Goal: Transaction & Acquisition: Purchase product/service

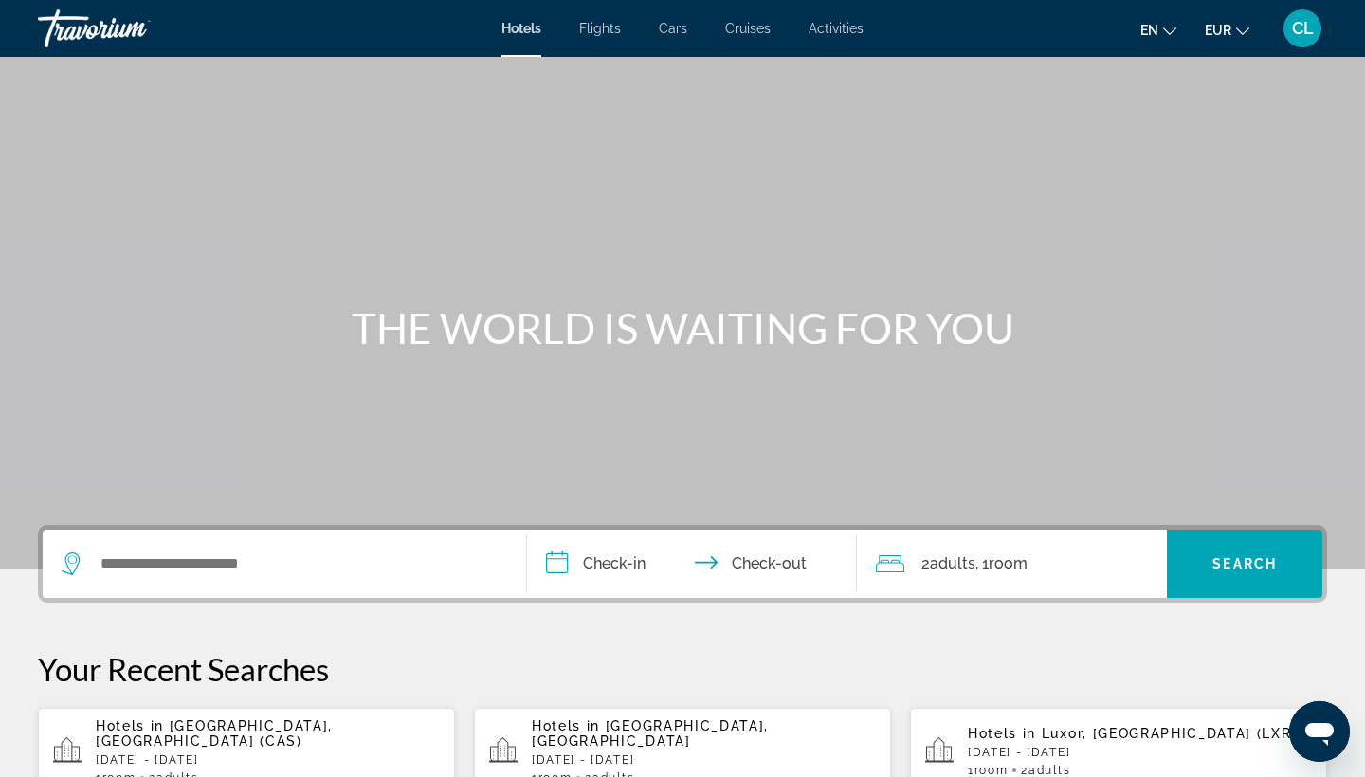
click at [596, 31] on span "Flights" at bounding box center [600, 28] width 42 height 15
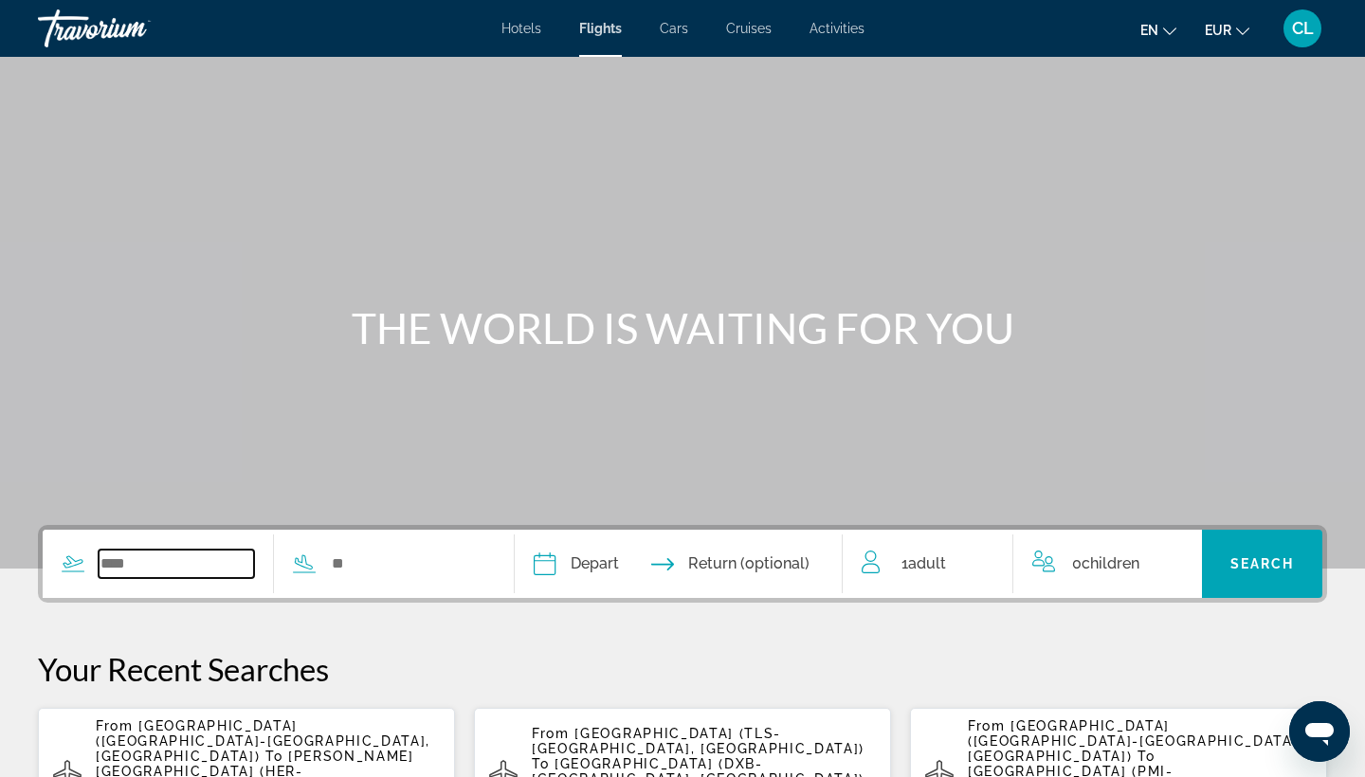
click at [104, 554] on input "Search widget" at bounding box center [176, 564] width 155 height 28
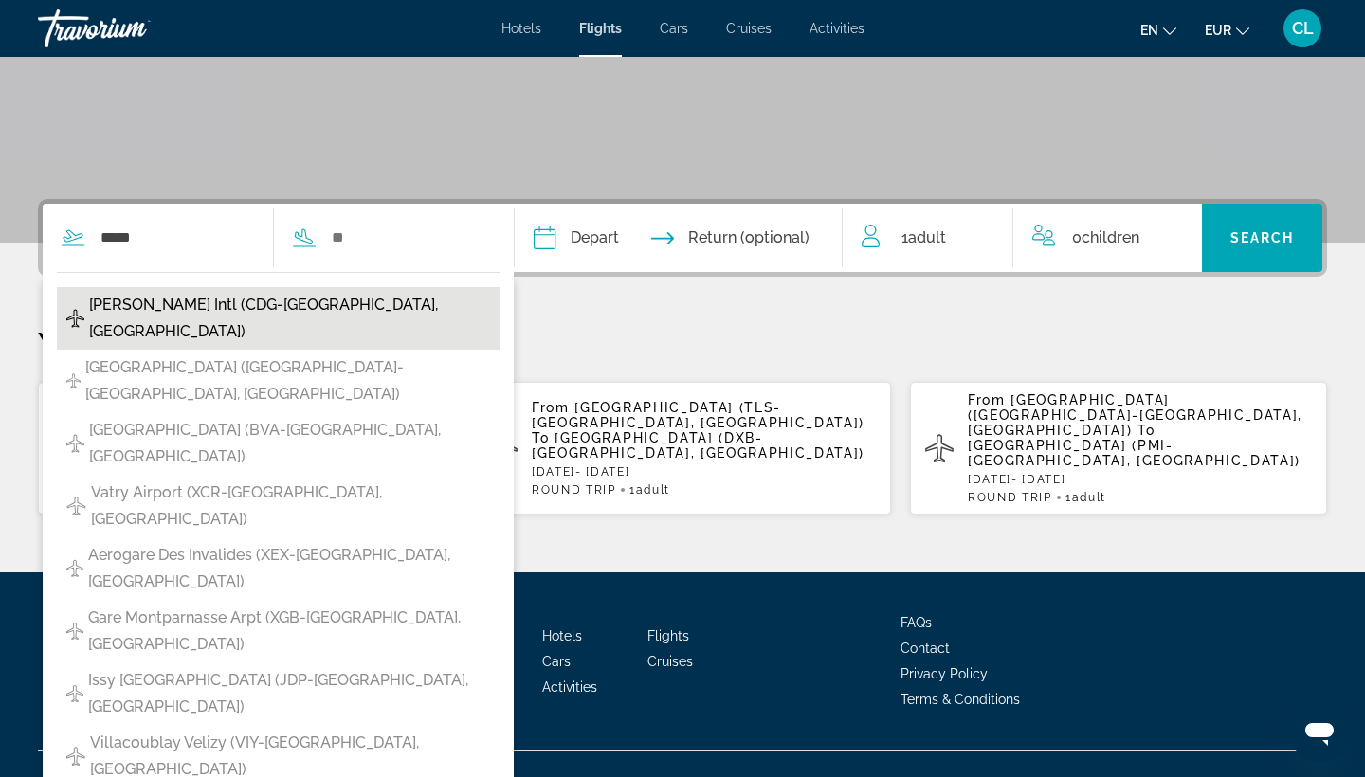
click at [221, 317] on span "[PERSON_NAME] Intl (CDG-[GEOGRAPHIC_DATA], [GEOGRAPHIC_DATA])" at bounding box center [289, 318] width 401 height 53
type input "**********"
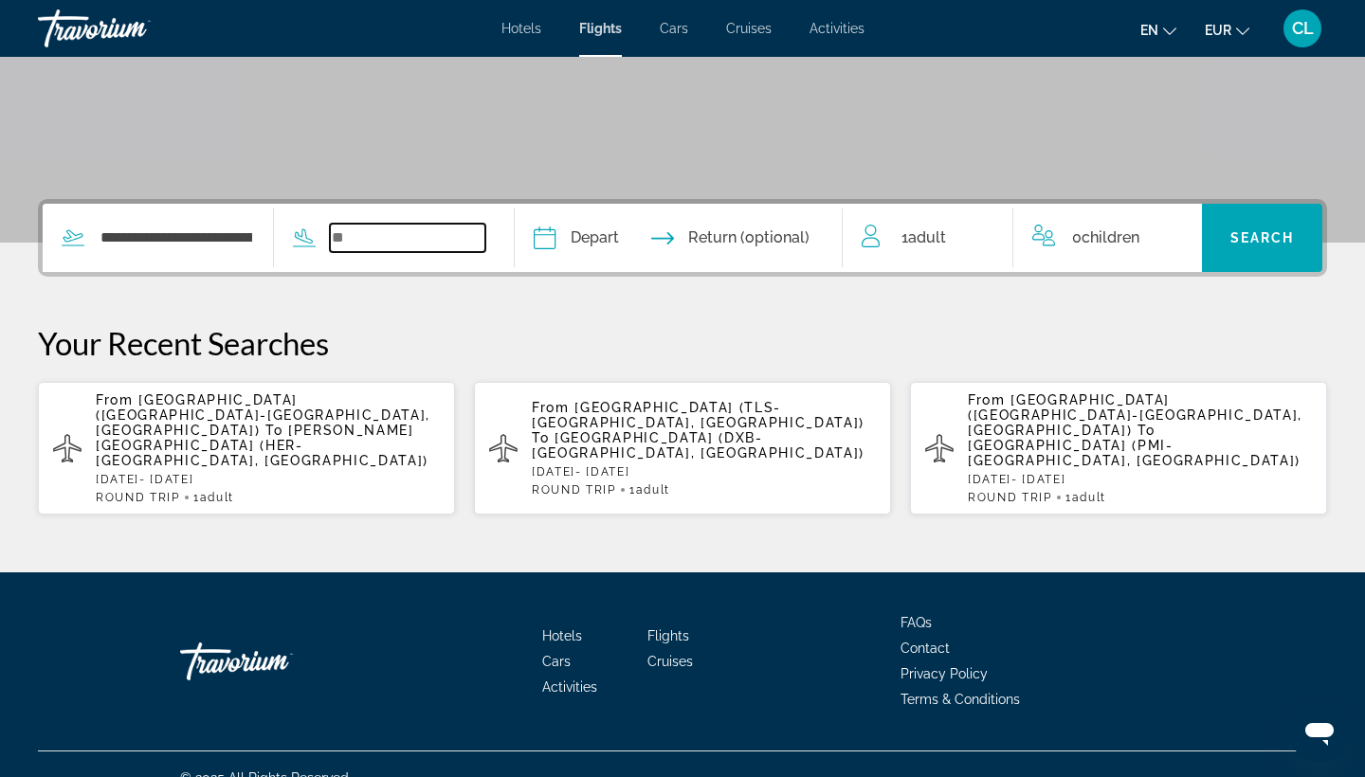
click at [378, 235] on input "Search widget" at bounding box center [407, 238] width 155 height 28
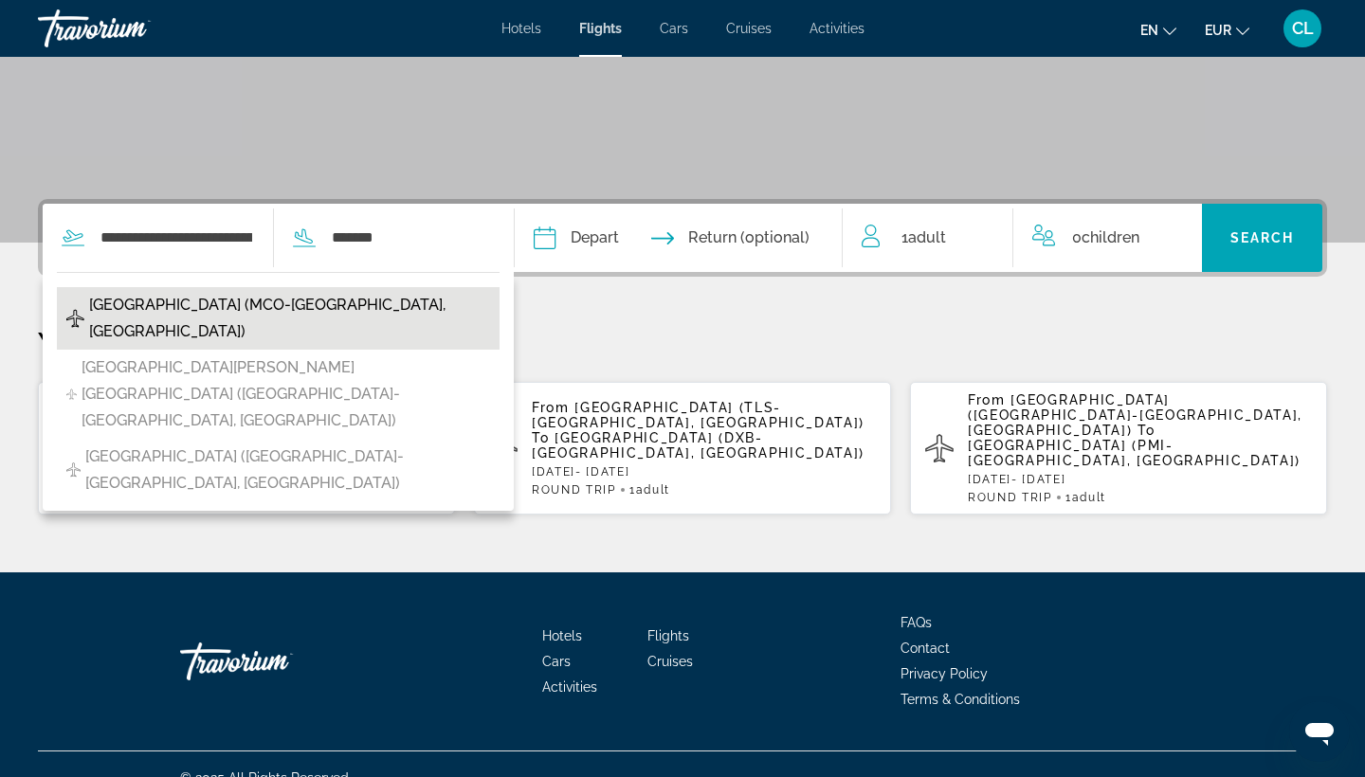
click at [213, 302] on span "[GEOGRAPHIC_DATA] (MCO-[GEOGRAPHIC_DATA], [GEOGRAPHIC_DATA])" at bounding box center [289, 318] width 401 height 53
type input "**********"
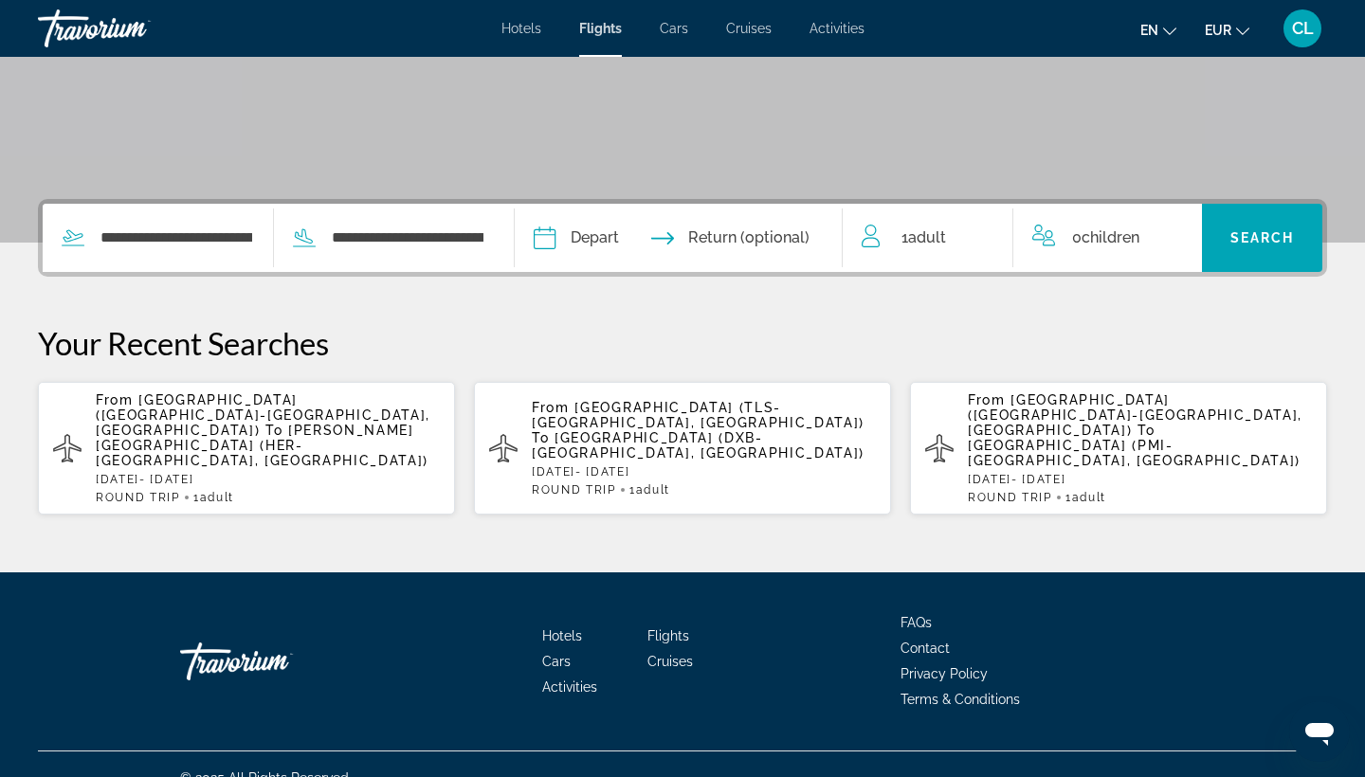
click at [677, 240] on input "Depart date" at bounding box center [610, 241] width 162 height 74
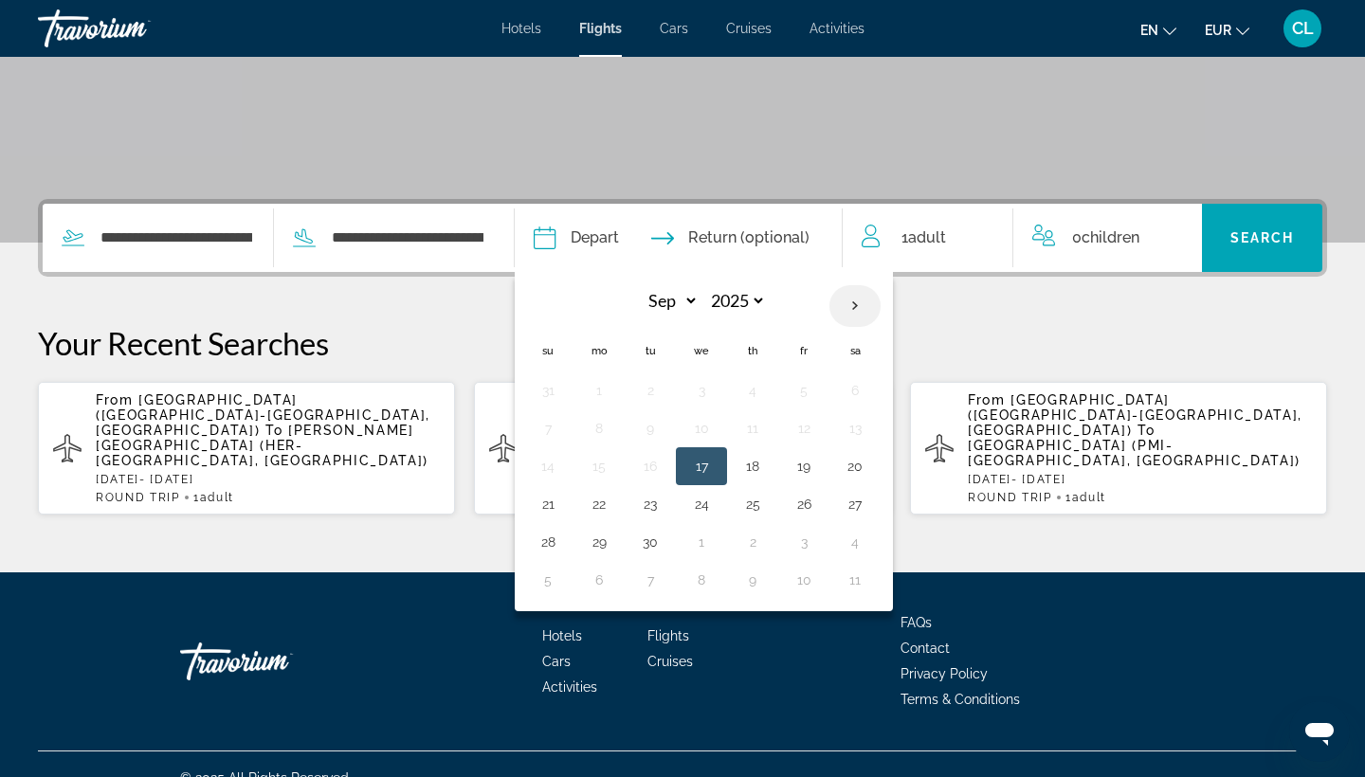
click at [880, 310] on th "Next month" at bounding box center [854, 306] width 51 height 42
select select "*"
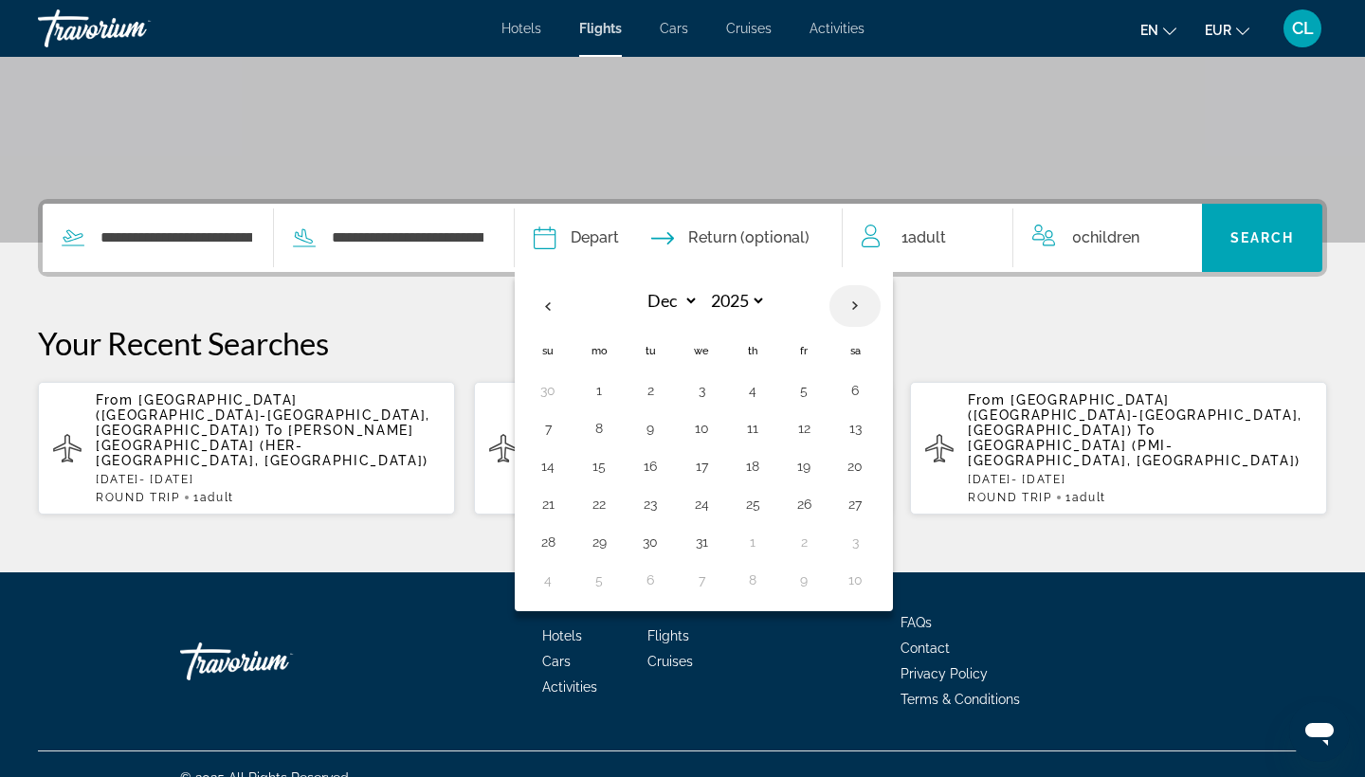
select select "****"
click at [880, 310] on th "Next month" at bounding box center [854, 306] width 51 height 42
click at [573, 297] on th "Previous month" at bounding box center [547, 306] width 51 height 42
select select "*"
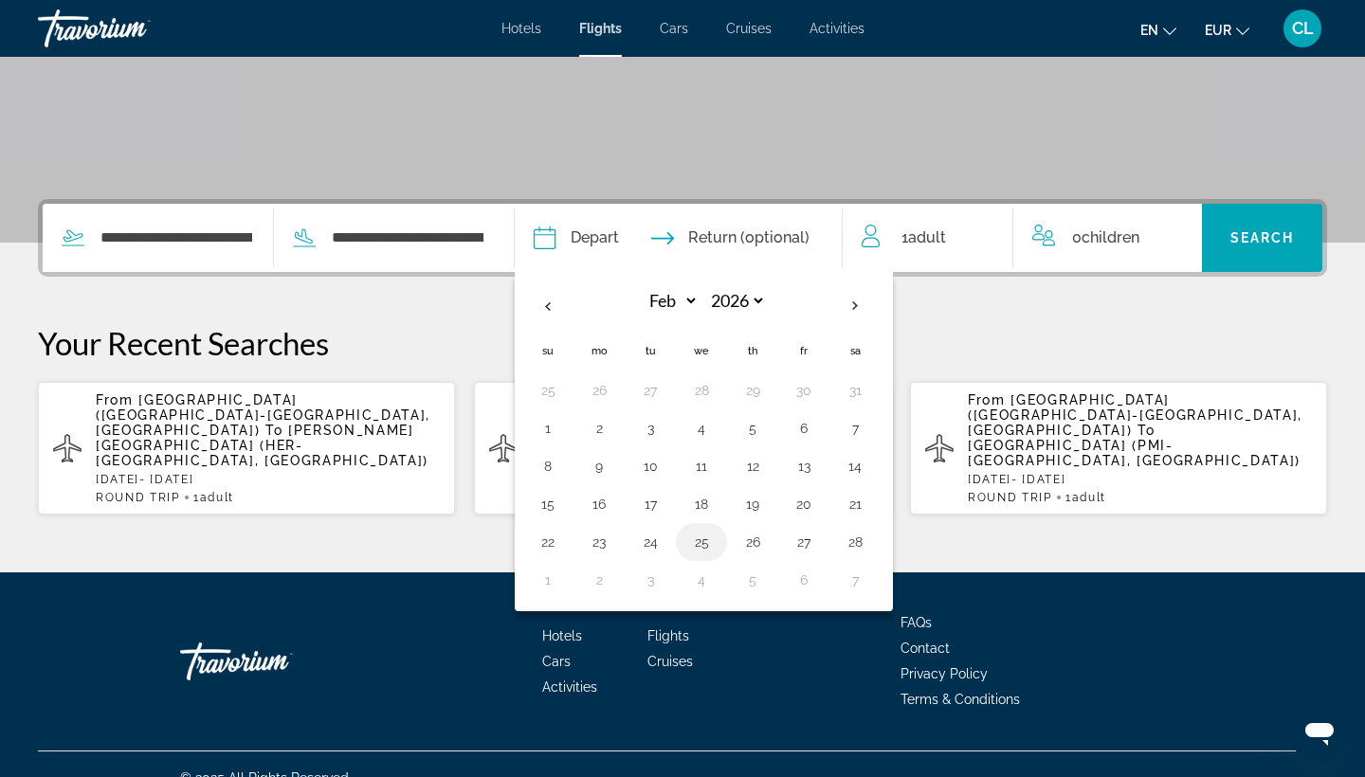
click at [716, 532] on button "25" at bounding box center [701, 542] width 30 height 27
type input "**********"
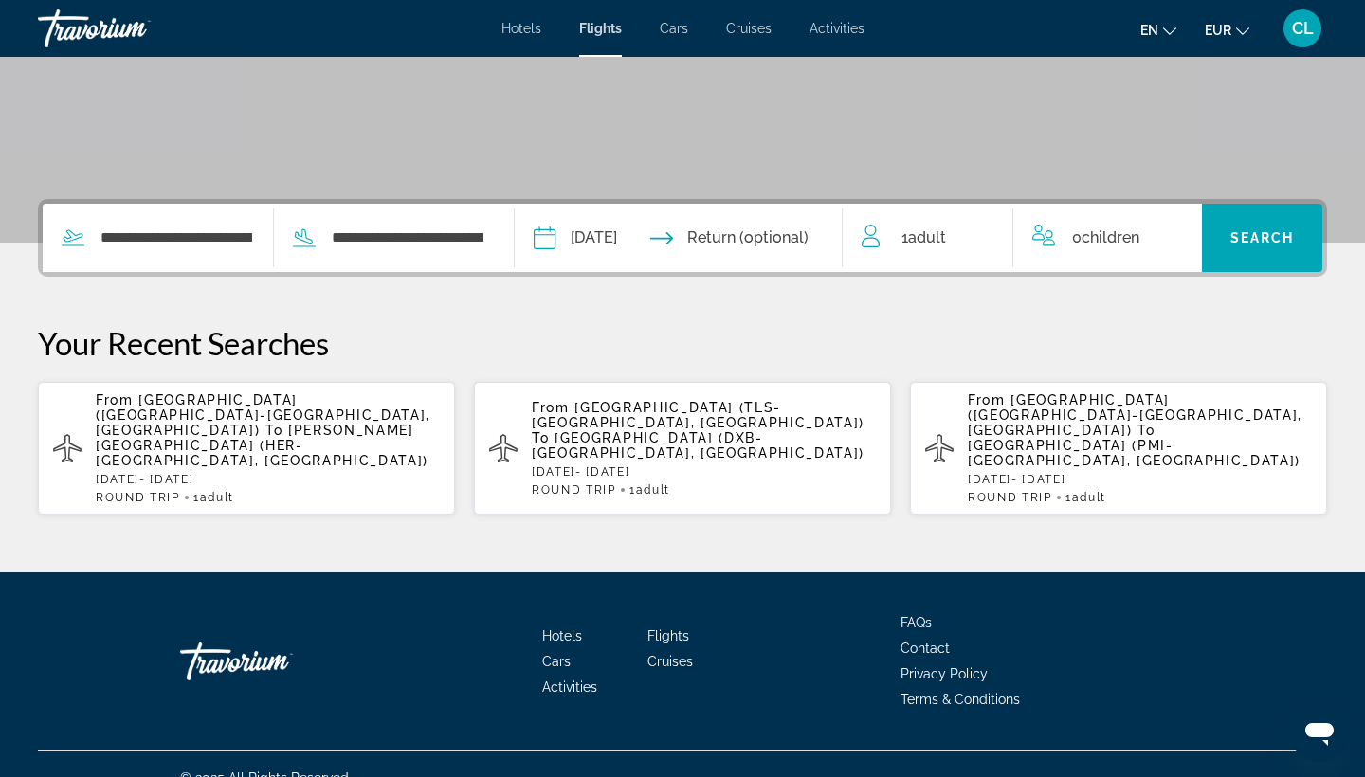
click at [801, 245] on input "Return date" at bounding box center [769, 241] width 162 height 74
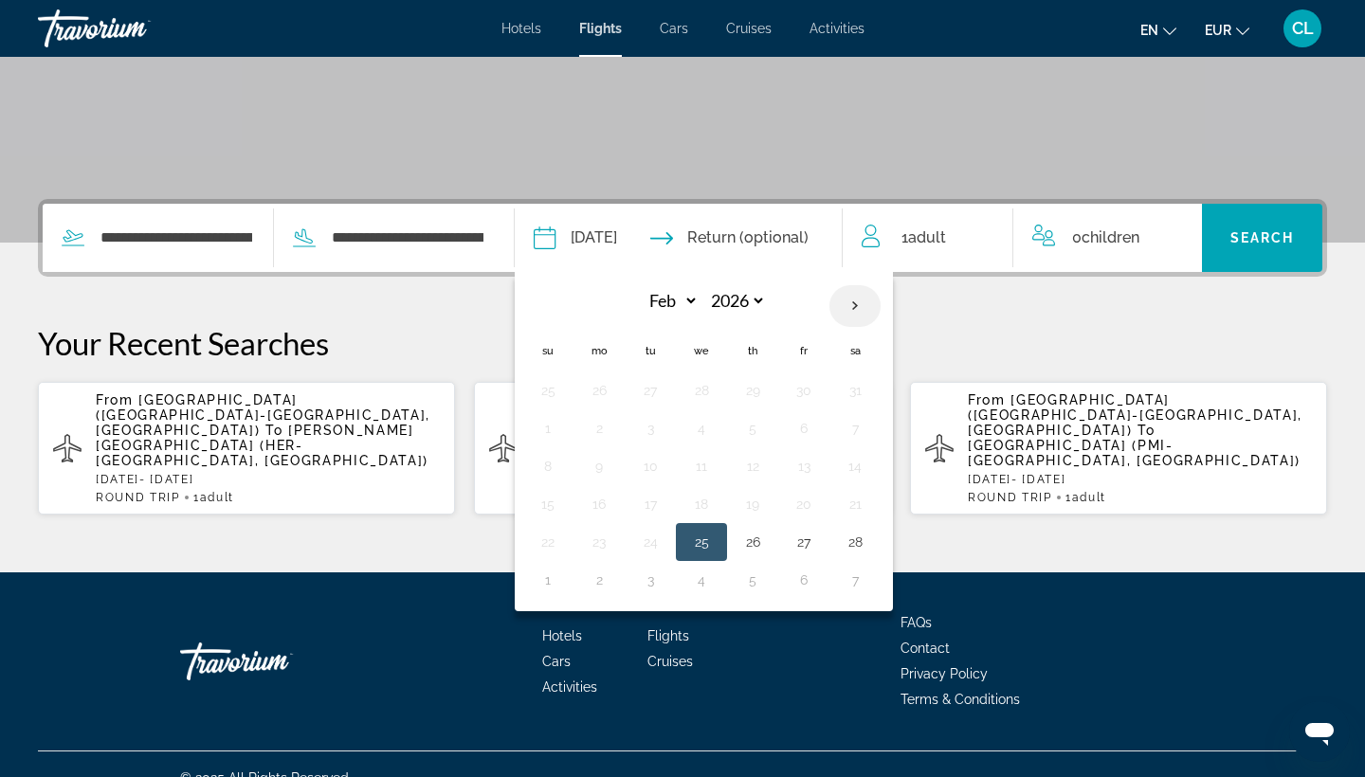
click at [880, 306] on th "Next month" at bounding box center [854, 306] width 51 height 42
select select "*"
click at [563, 426] on button "1" at bounding box center [548, 428] width 30 height 27
type input "**********"
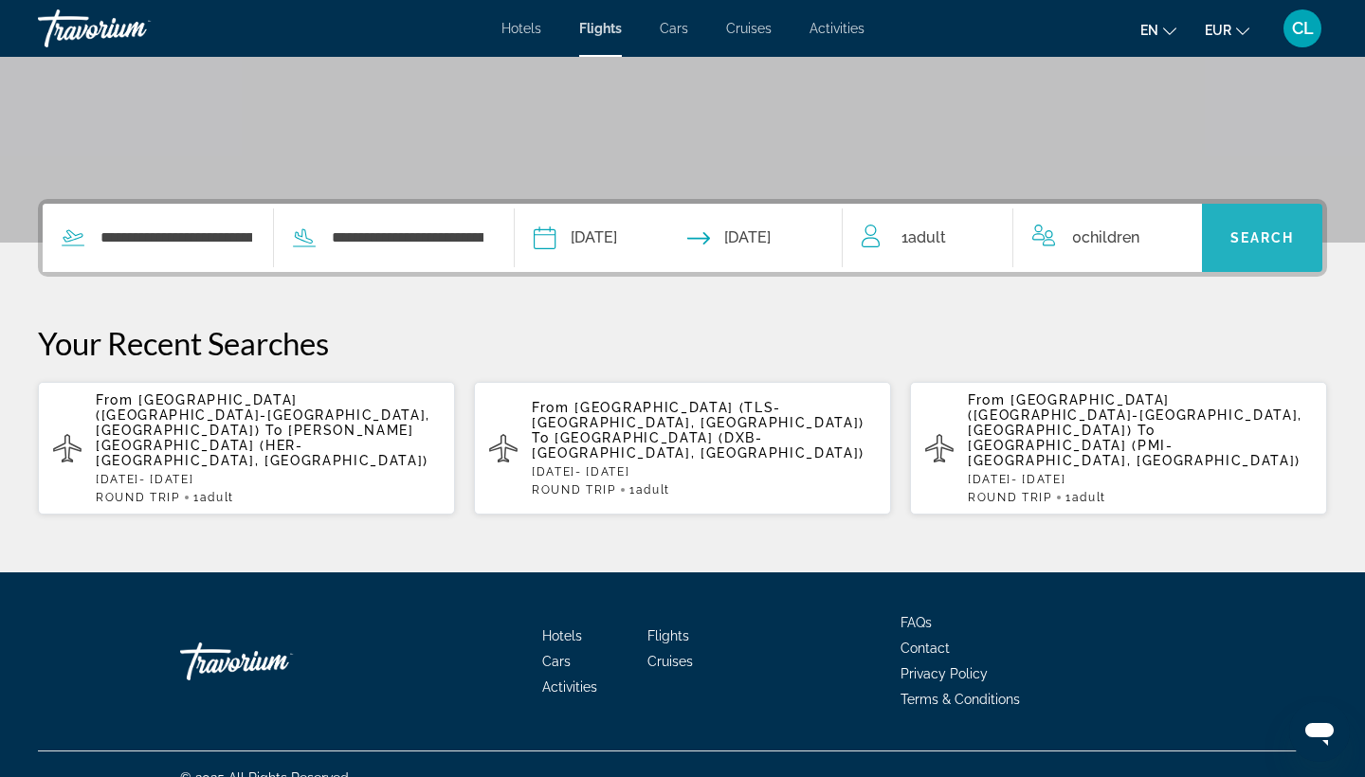
click at [1262, 231] on span "Search" at bounding box center [1262, 237] width 64 height 15
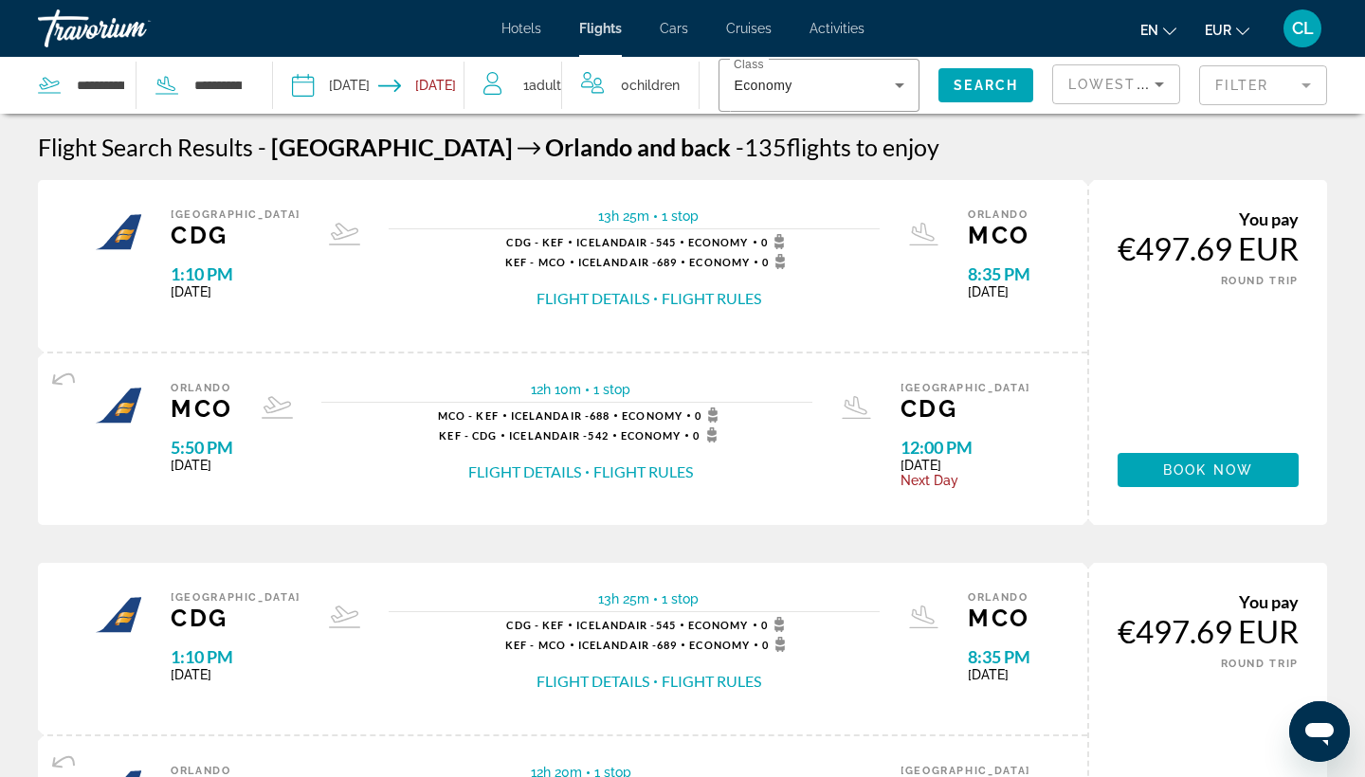
click at [661, 304] on button "Flight Rules" at bounding box center [711, 298] width 100 height 21
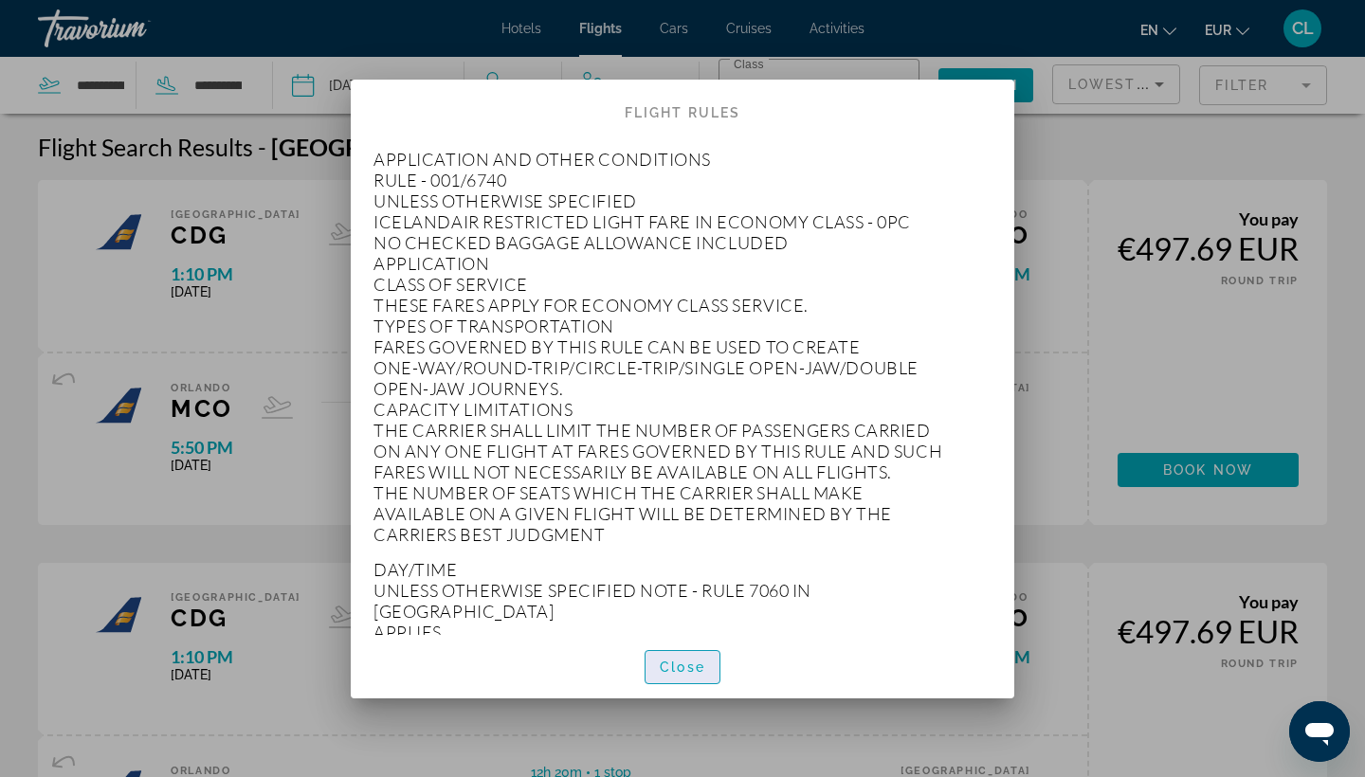
click at [697, 673] on span "Close" at bounding box center [682, 667] width 45 height 15
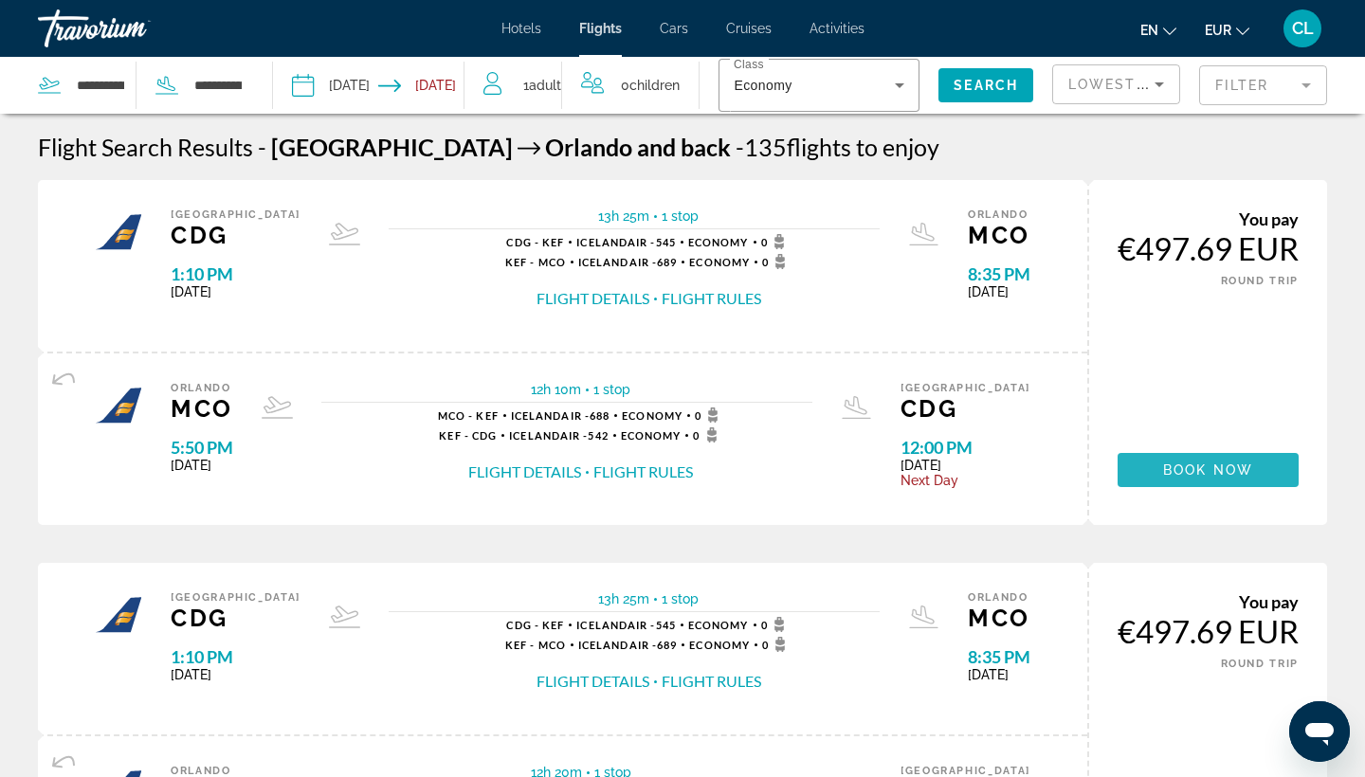
click at [1156, 472] on span "Main content" at bounding box center [1207, 469] width 181 height 45
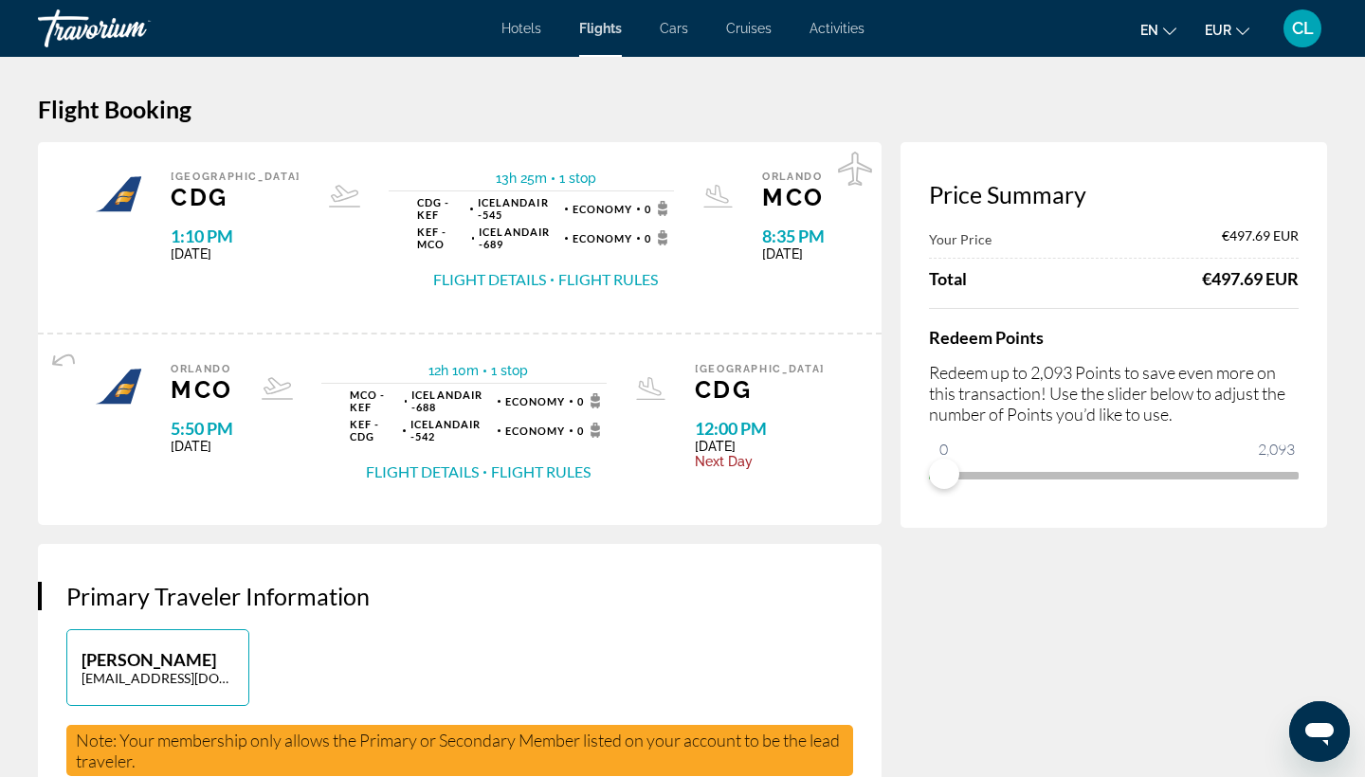
click at [486, 284] on button "Flight Details" at bounding box center [489, 279] width 113 height 21
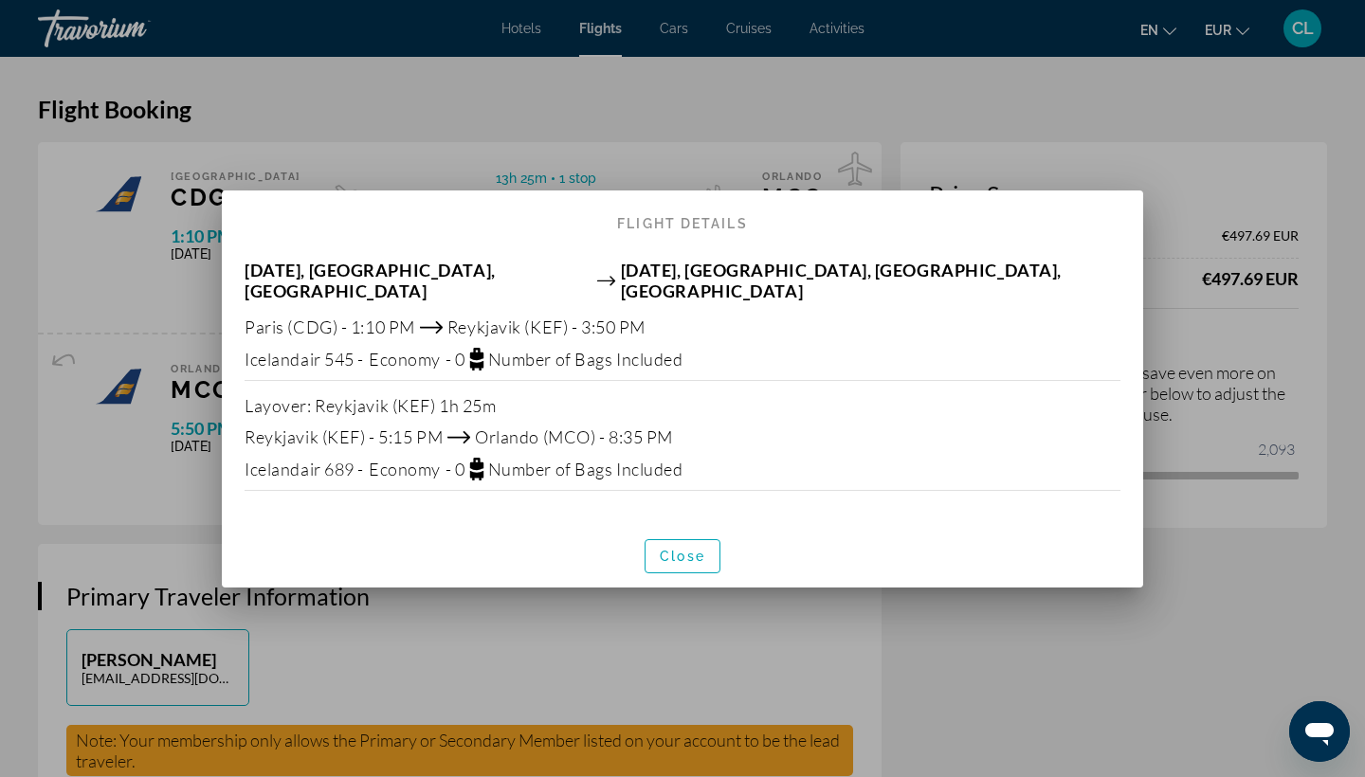
click at [392, 354] on span "Economy" at bounding box center [405, 359] width 72 height 21
click at [673, 552] on span "Close" at bounding box center [682, 556] width 45 height 15
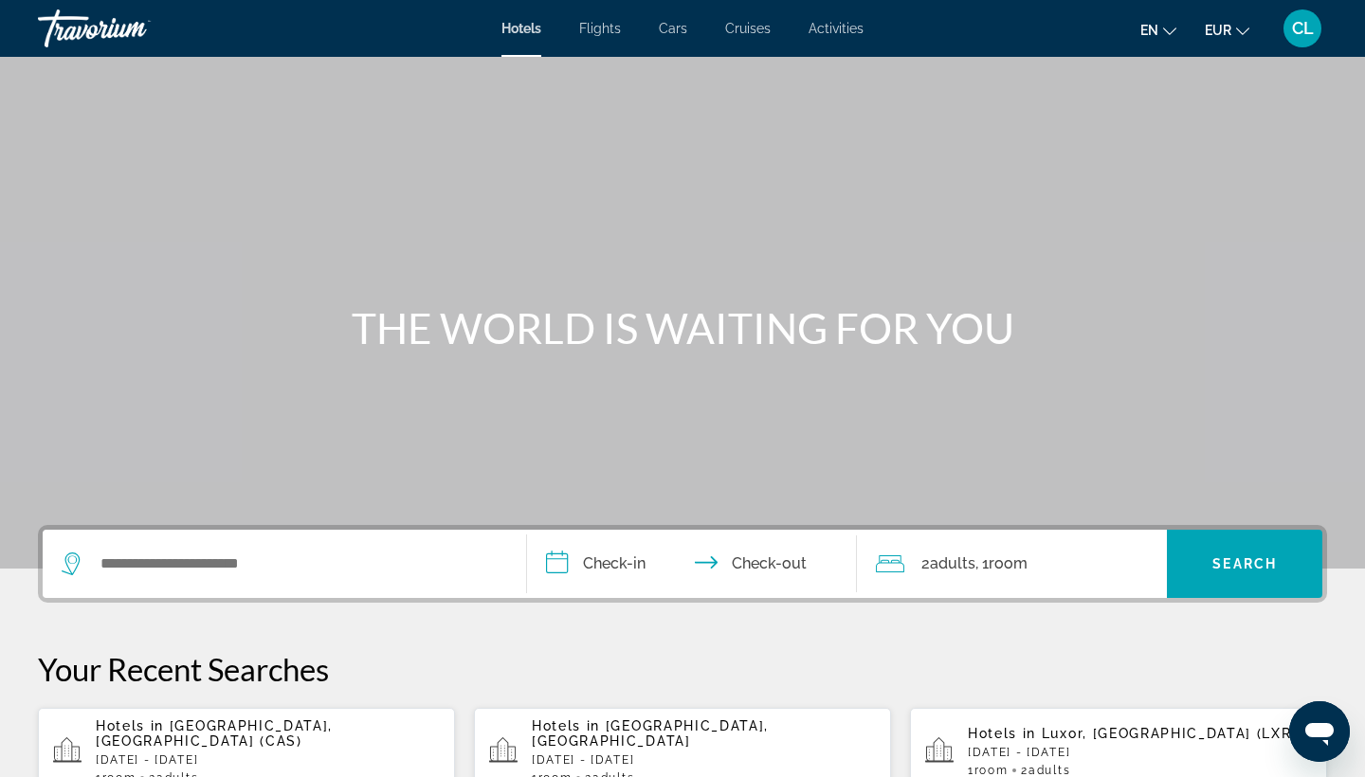
click at [589, 31] on span "Flights" at bounding box center [600, 28] width 42 height 15
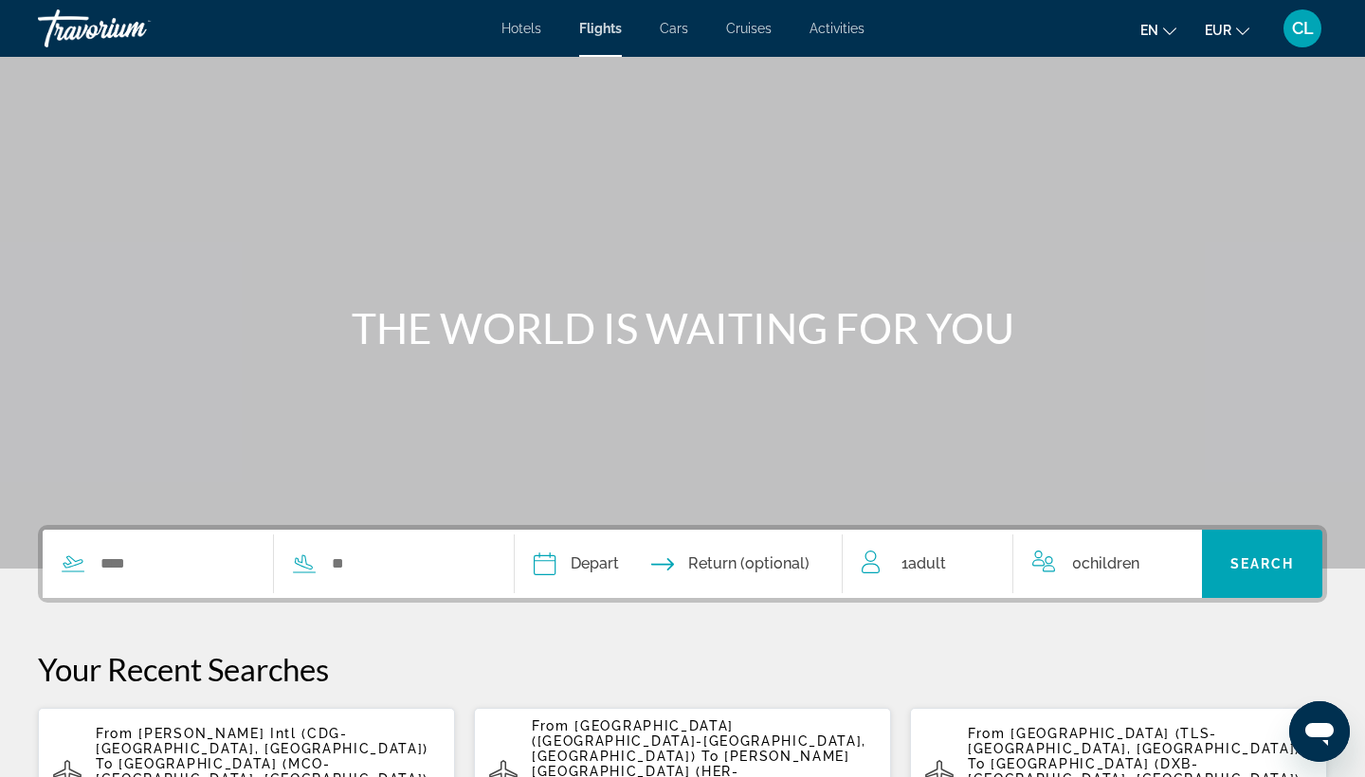
click at [195, 756] on span "[GEOGRAPHIC_DATA] (MCO-[GEOGRAPHIC_DATA], [GEOGRAPHIC_DATA])" at bounding box center [262, 771] width 333 height 30
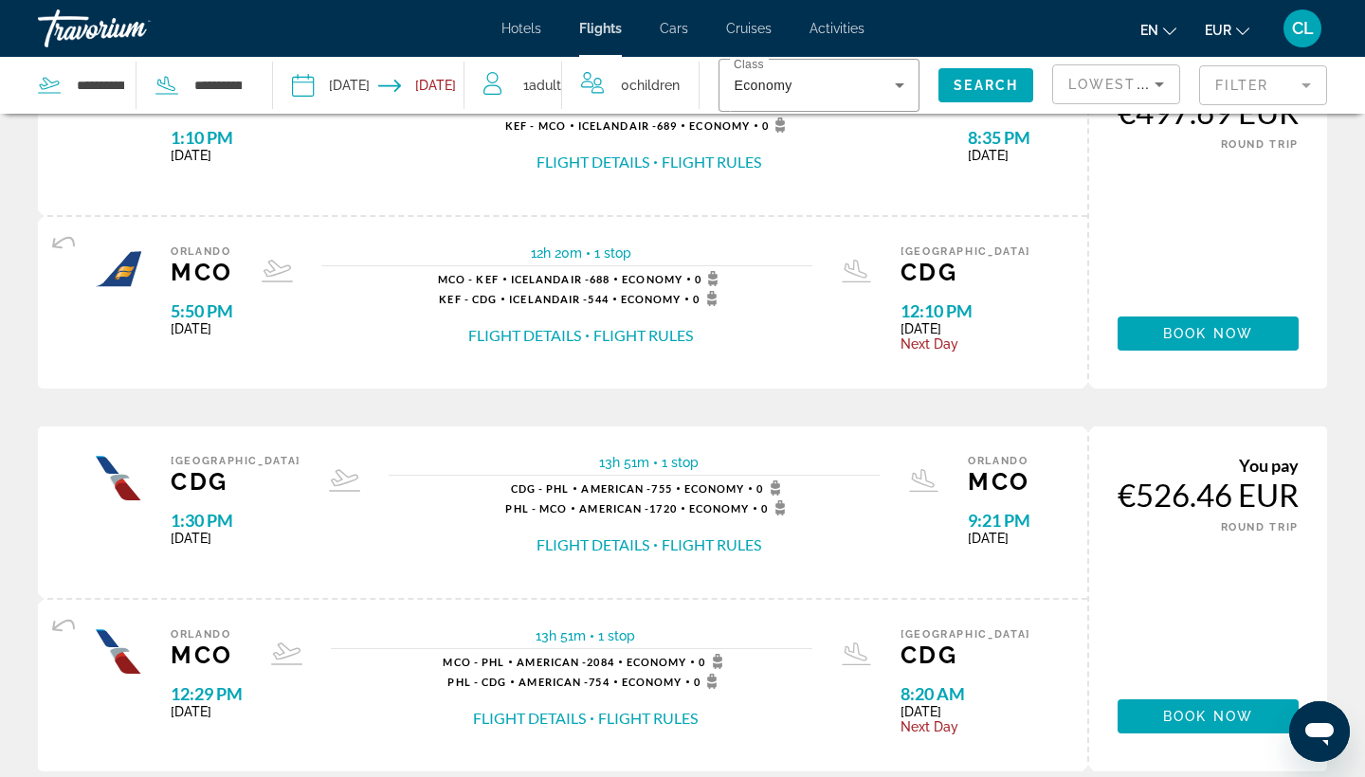
scroll to position [535, 0]
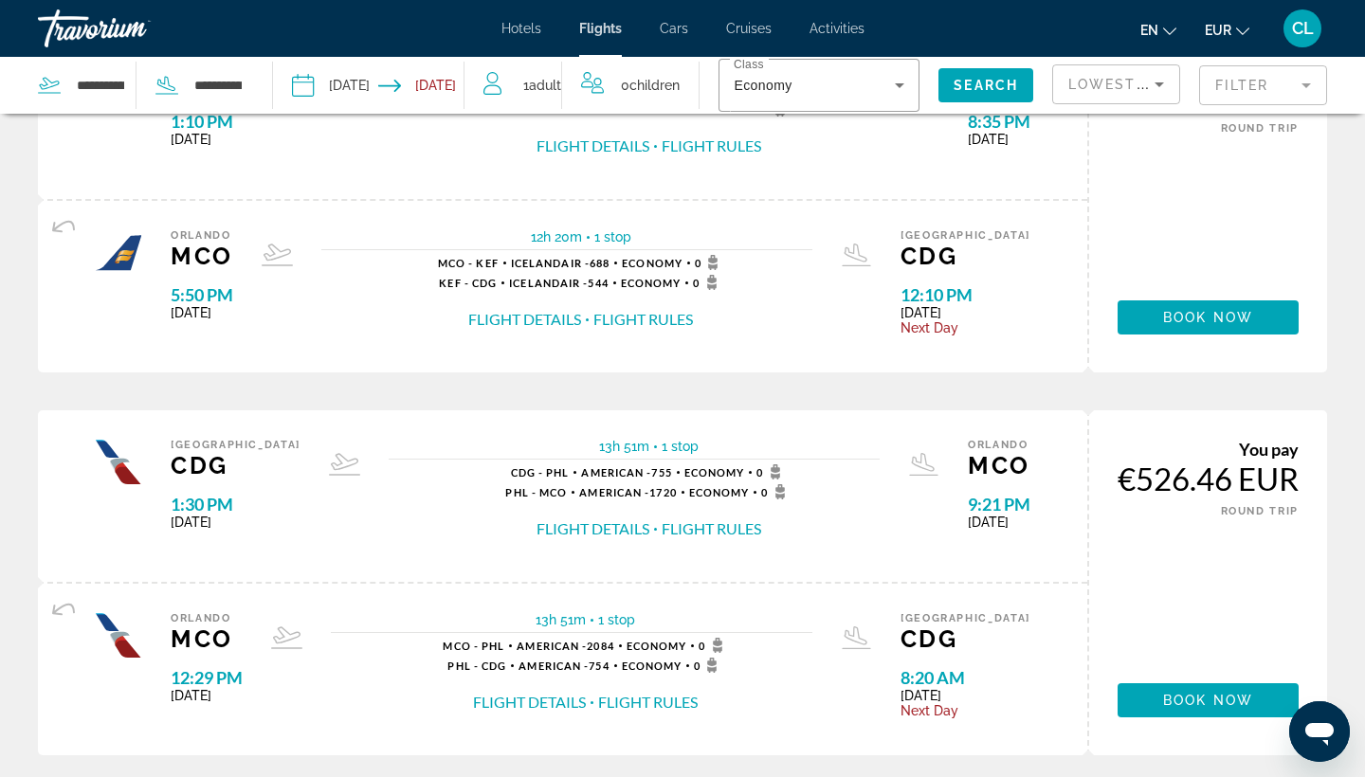
click at [572, 538] on button "Flight Details" at bounding box center [592, 528] width 113 height 21
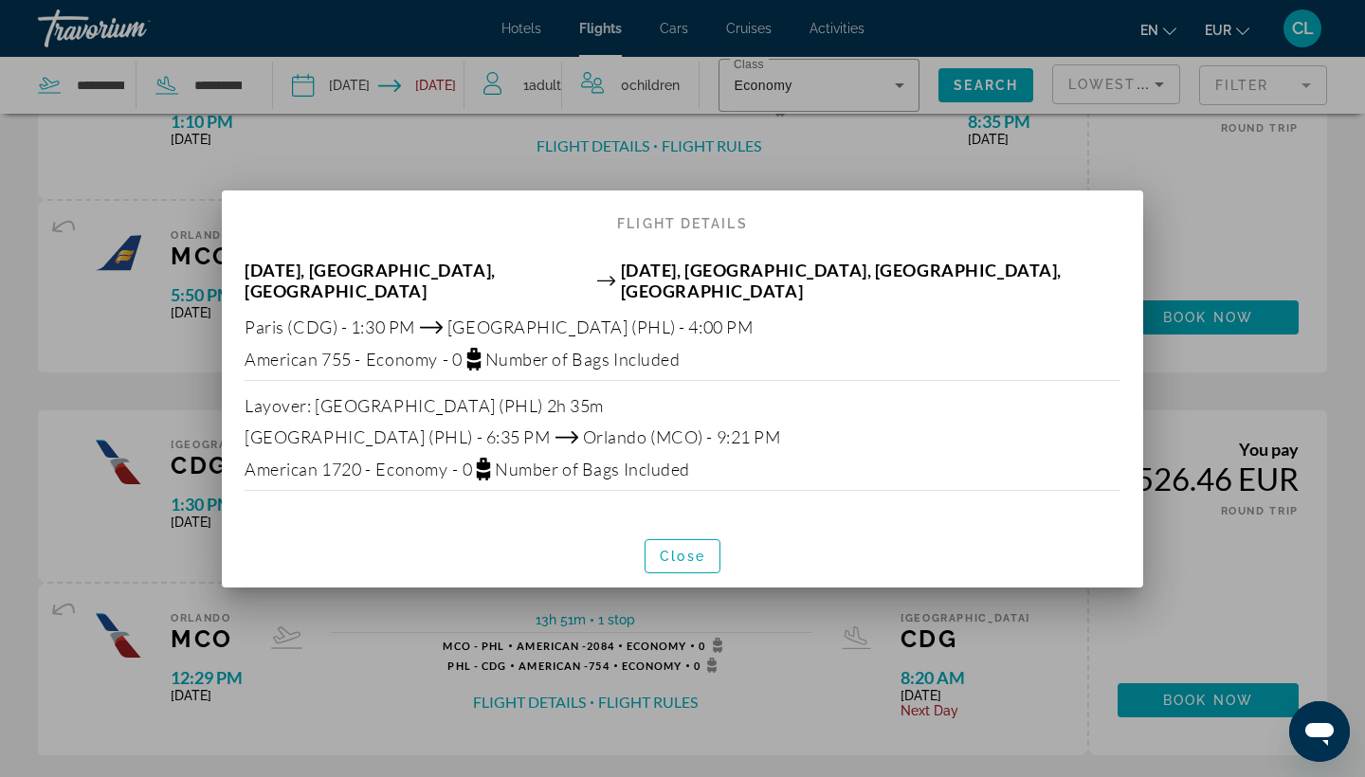
click at [410, 634] on div at bounding box center [682, 388] width 1365 height 777
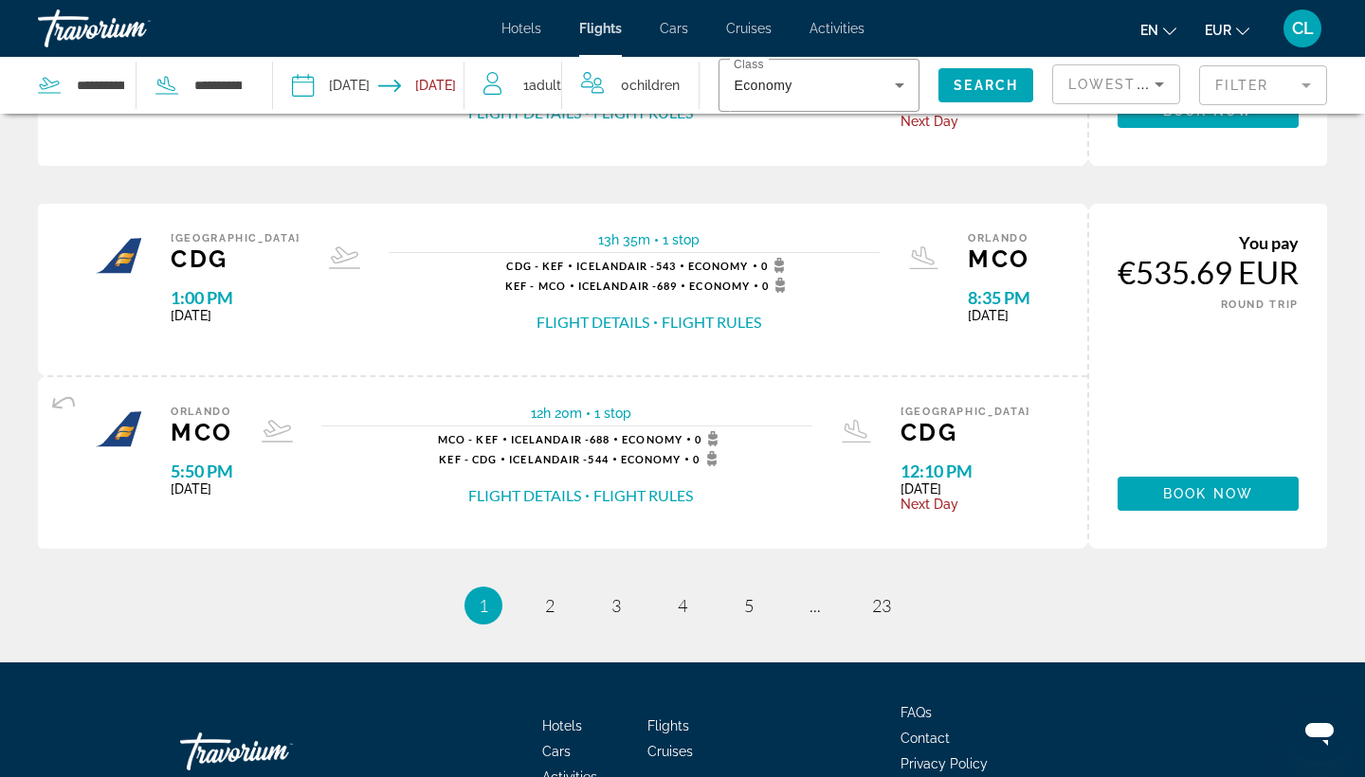
scroll to position [1895, 0]
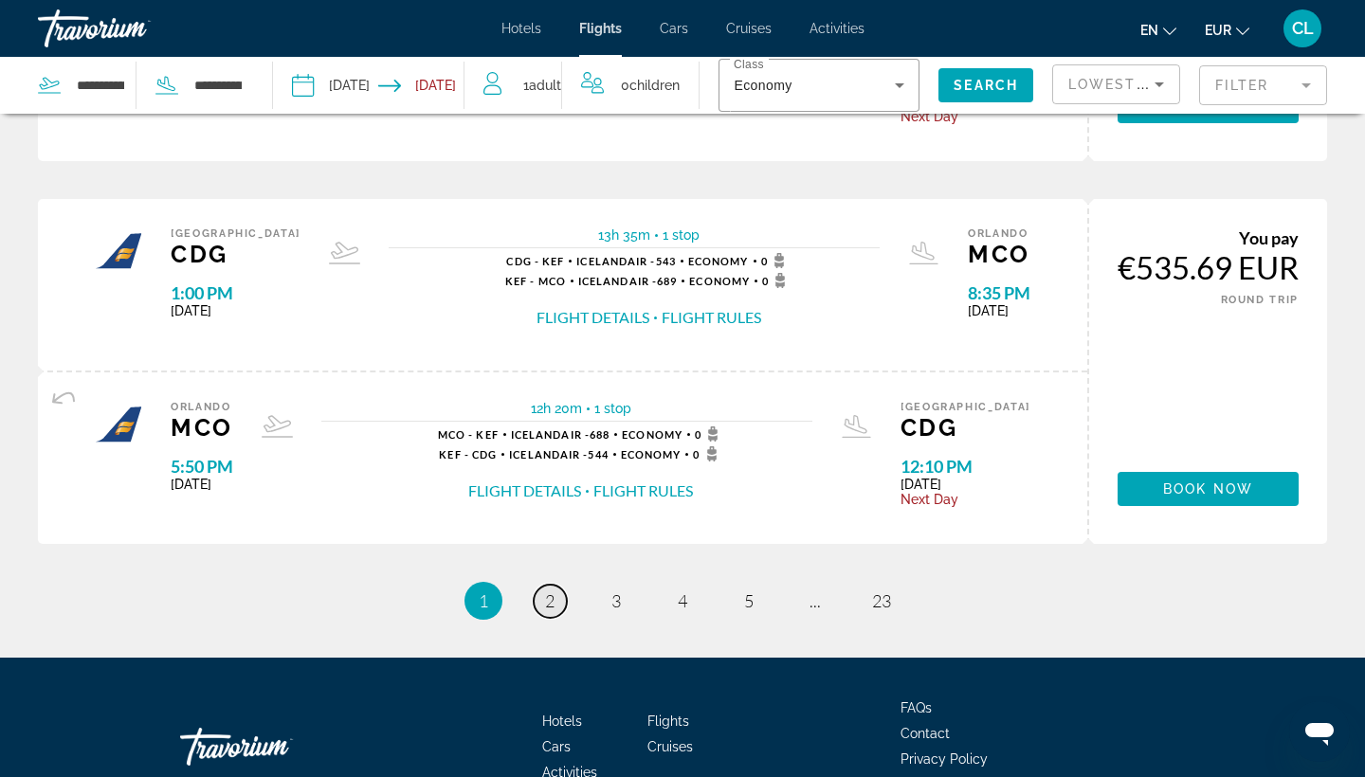
click at [543, 618] on link "page 2" at bounding box center [550, 601] width 33 height 33
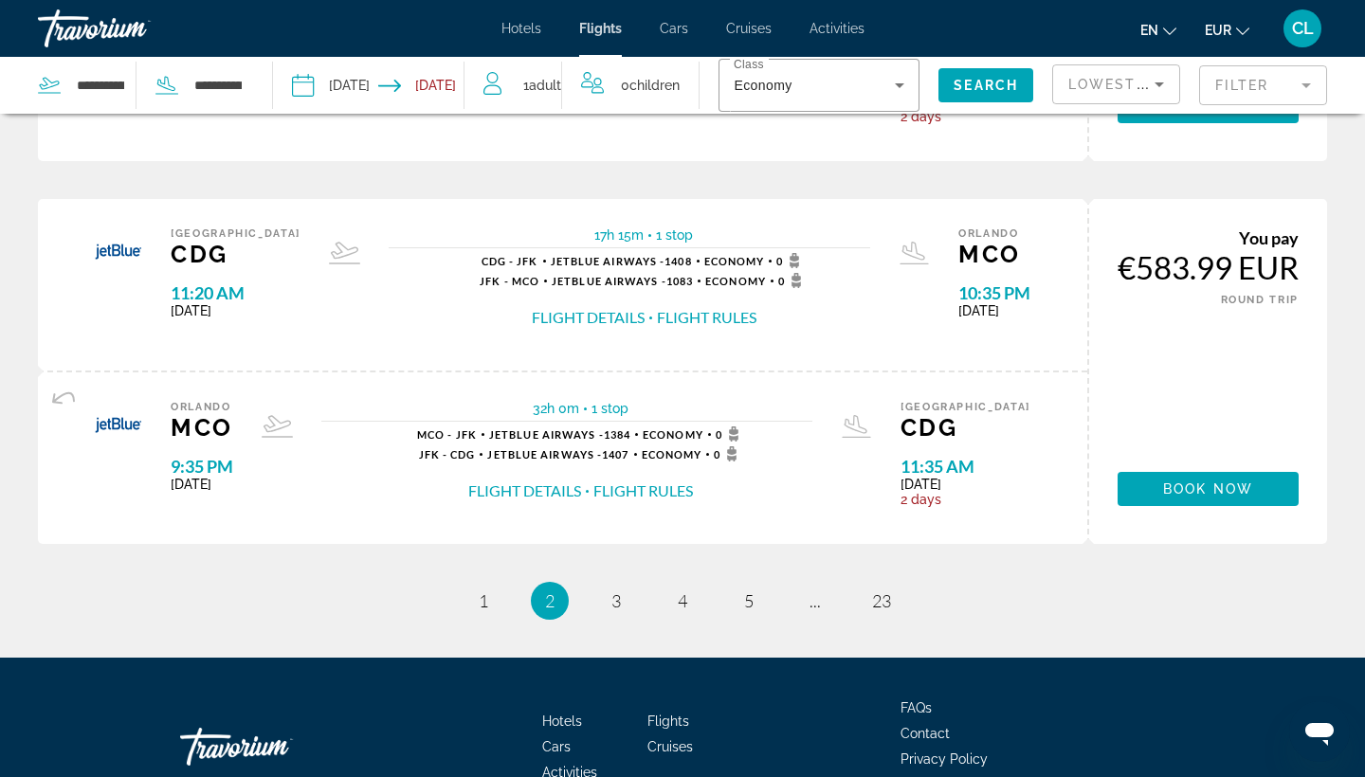
scroll to position [1848, 0]
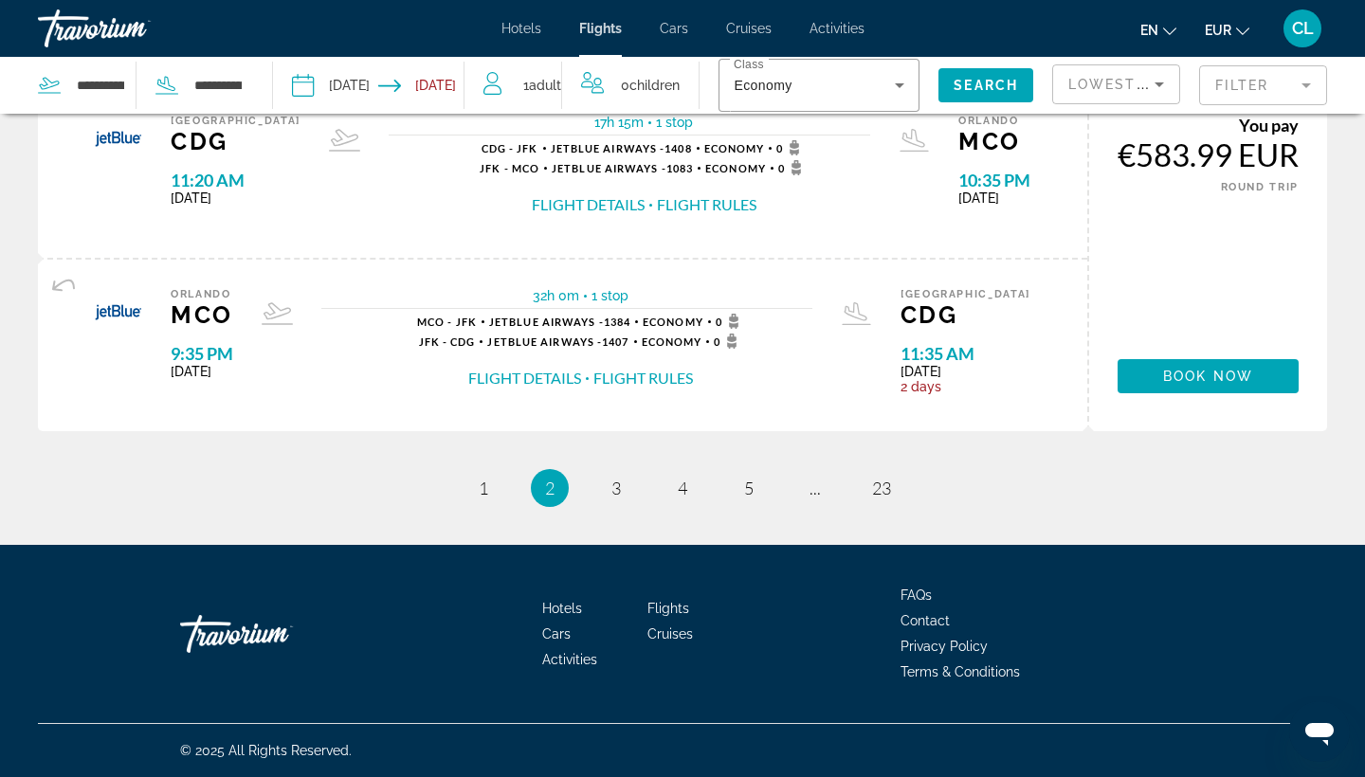
scroll to position [2043, 0]
click at [620, 487] on span "3" at bounding box center [615, 488] width 9 height 21
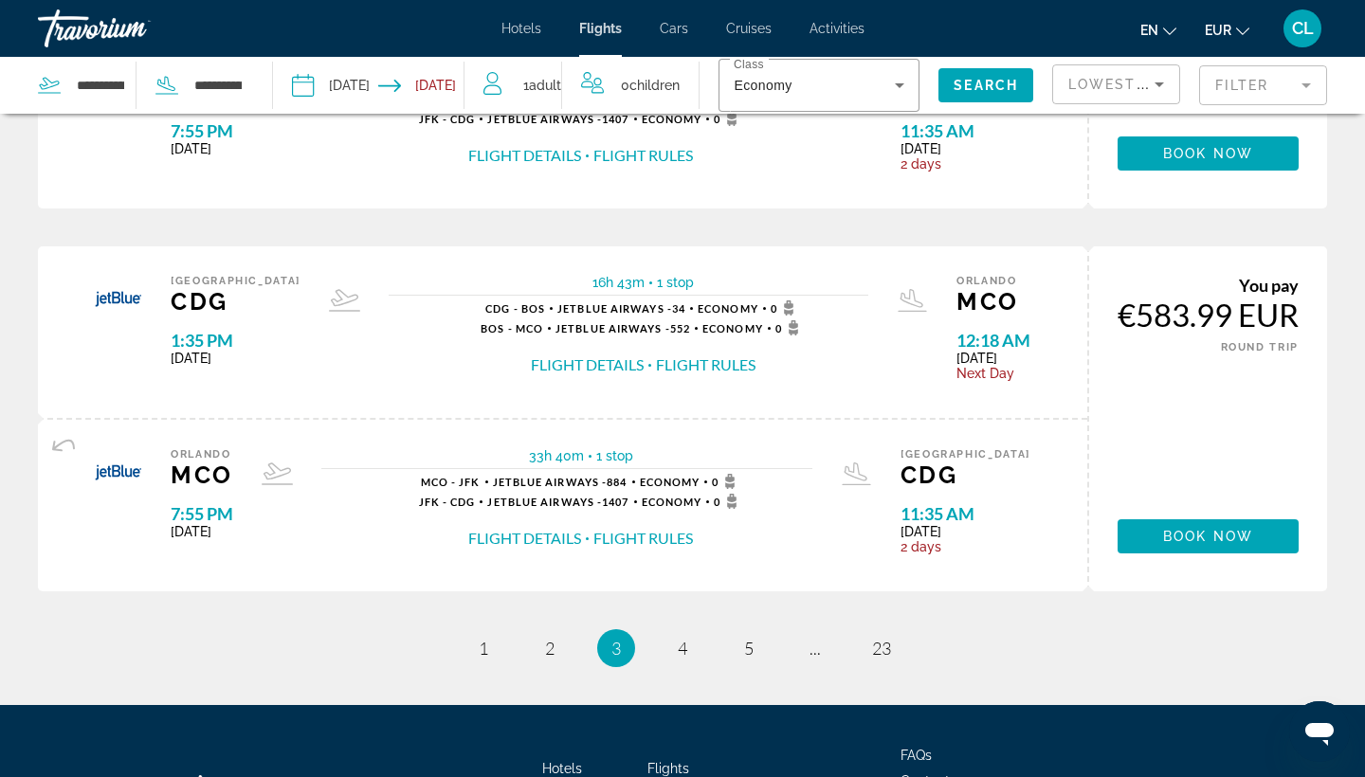
scroll to position [1870, 0]
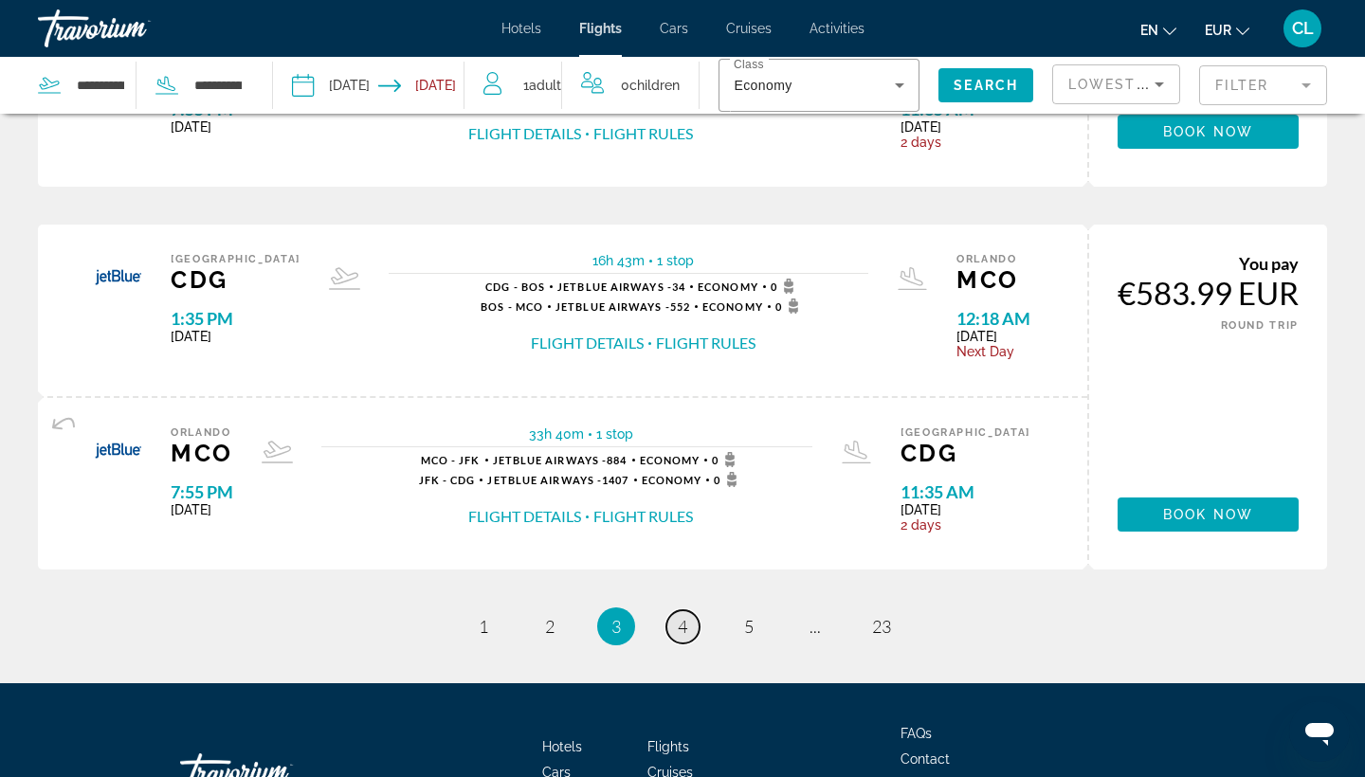
click at [682, 637] on span "4" at bounding box center [682, 626] width 9 height 21
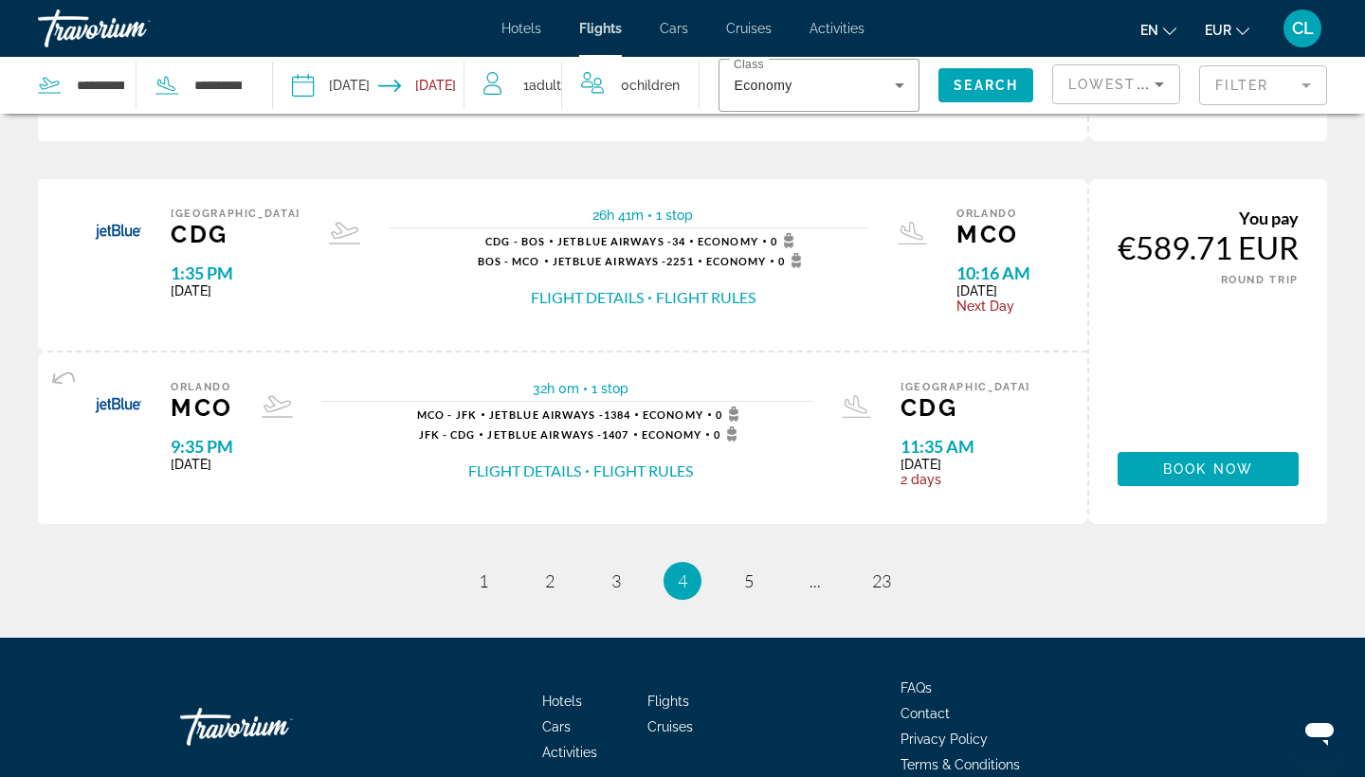
scroll to position [1919, 0]
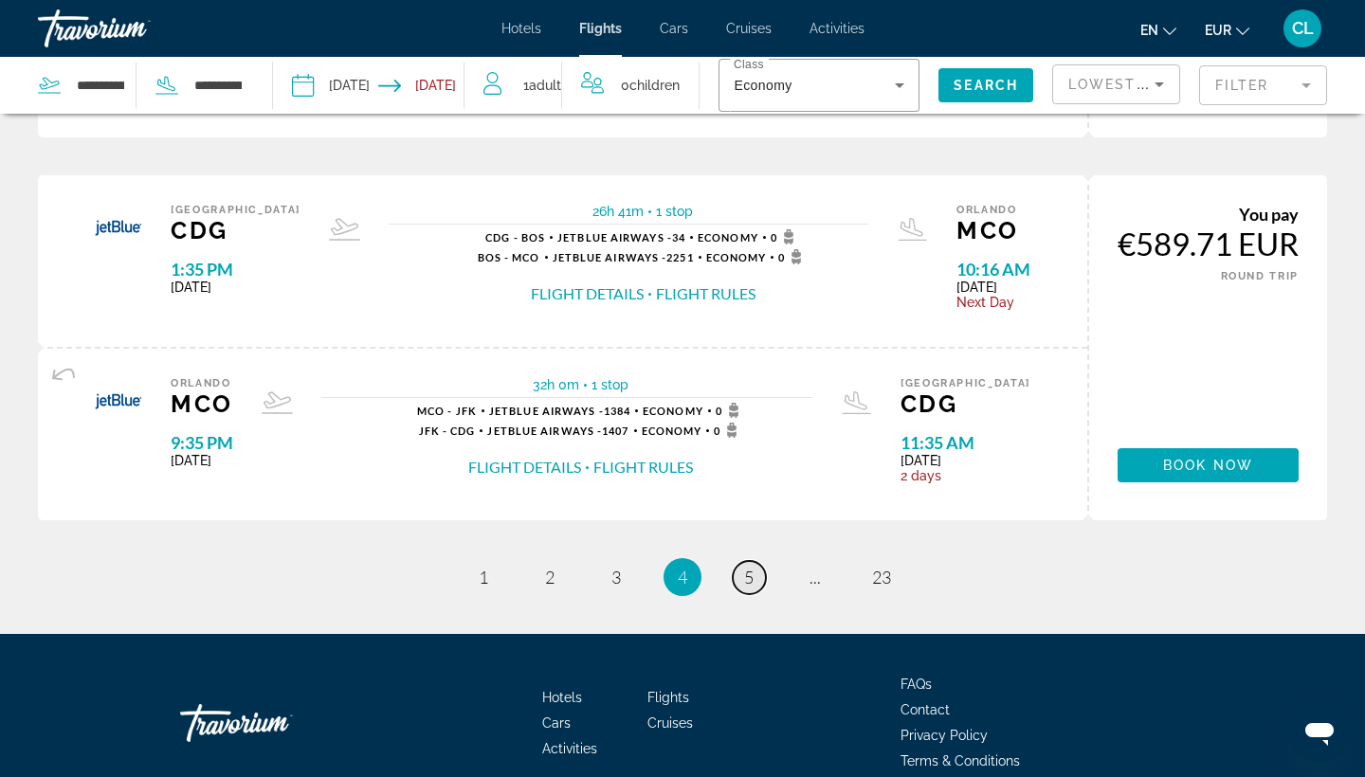
click at [749, 588] on span "5" at bounding box center [748, 577] width 9 height 21
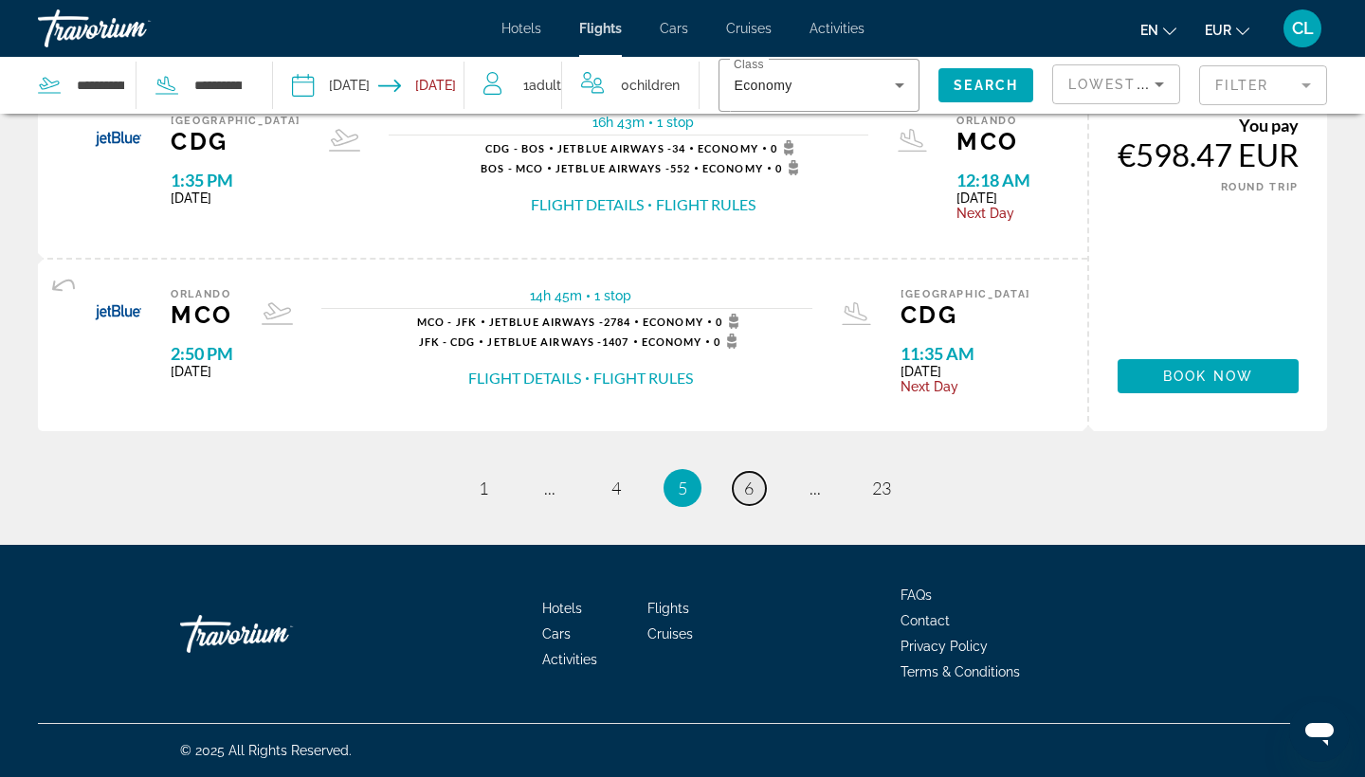
scroll to position [2043, 0]
click at [756, 480] on link "page 6" at bounding box center [749, 488] width 33 height 33
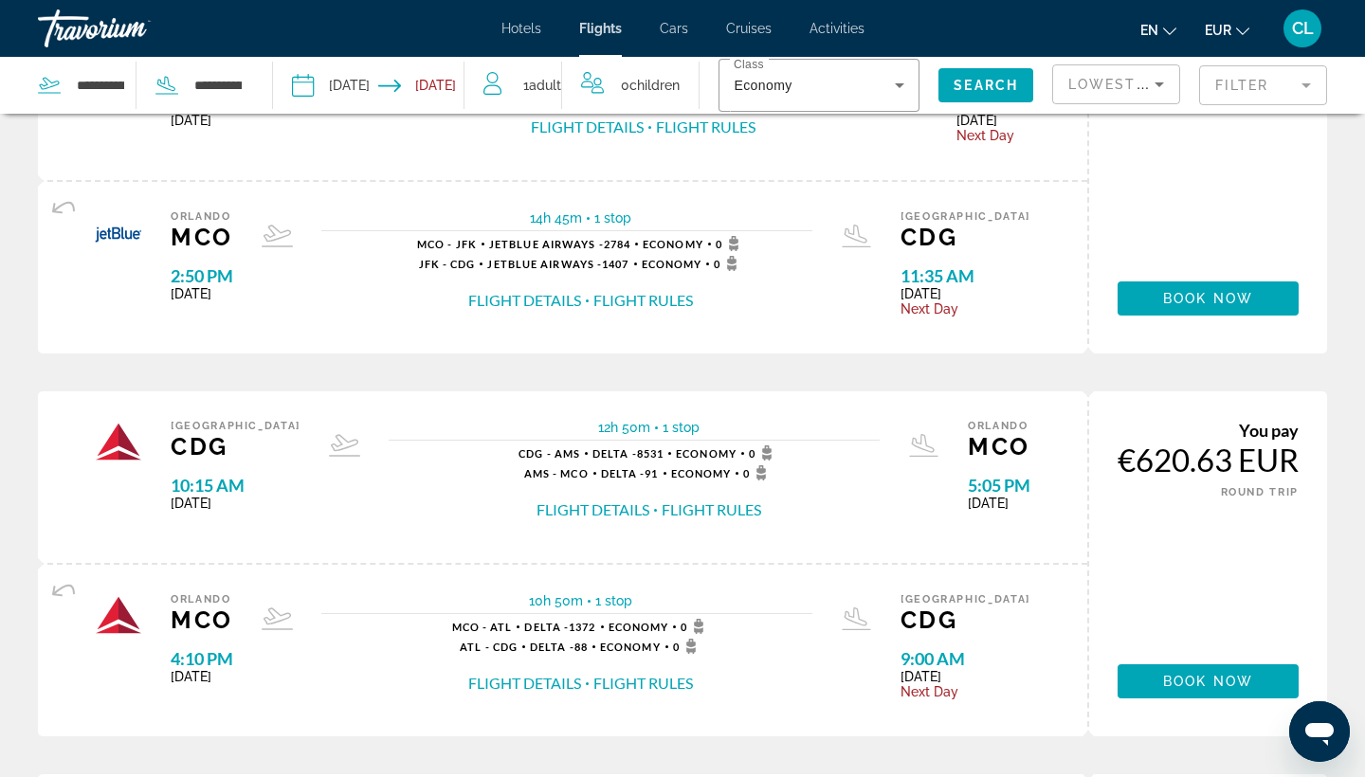
scroll to position [561, 0]
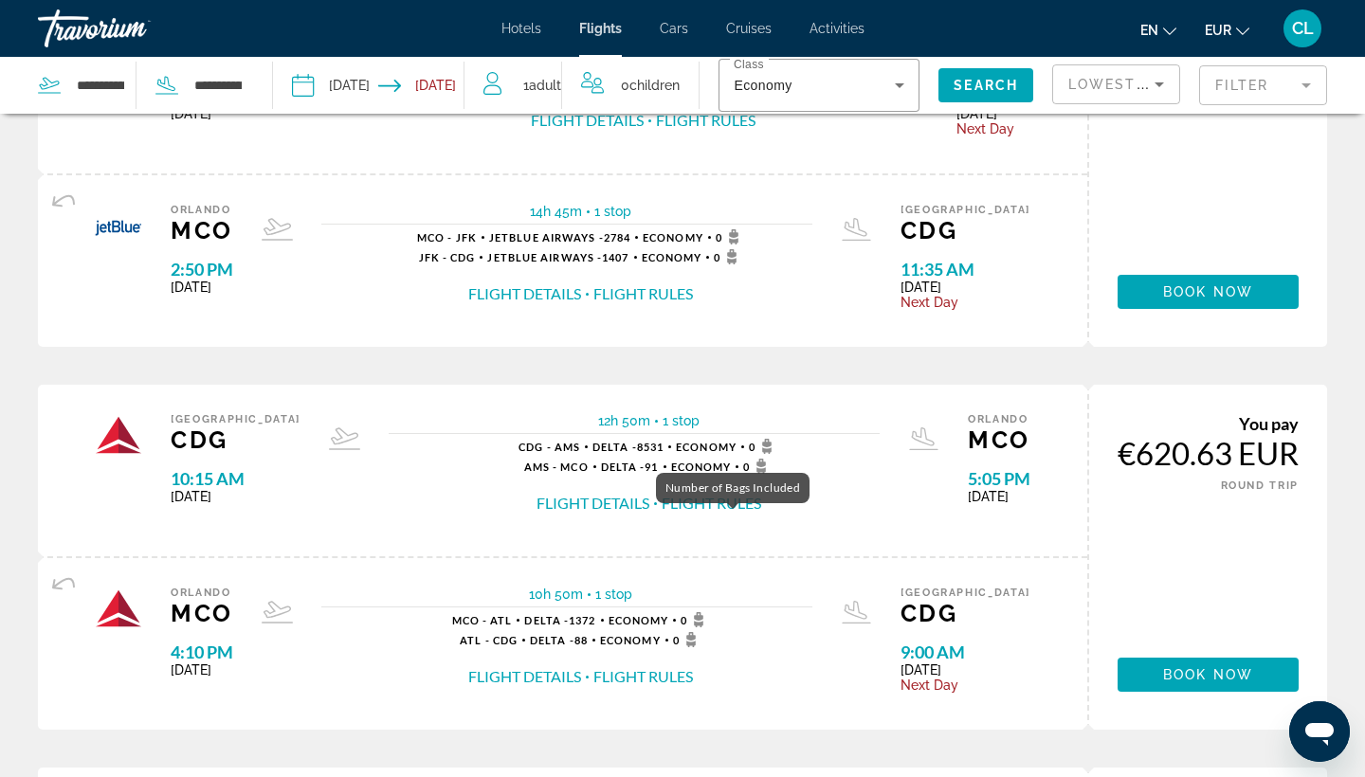
click at [762, 447] on icon "Main content" at bounding box center [766, 443] width 9 height 9
click at [653, 448] on div "12h 50m 1 stop 1 stop CDG - AMS Delta - 8531 Economy 0 AMS - MCO Delta - 91 Eco…" at bounding box center [634, 470] width 548 height 115
click at [823, 462] on div "1 stop CDG - AMS Delta - 8531 Economy 0 AMS - MCO Delta - 91 Economy 0 Flight D…" at bounding box center [634, 476] width 491 height 75
click at [870, 88] on div "Economy" at bounding box center [814, 85] width 161 height 23
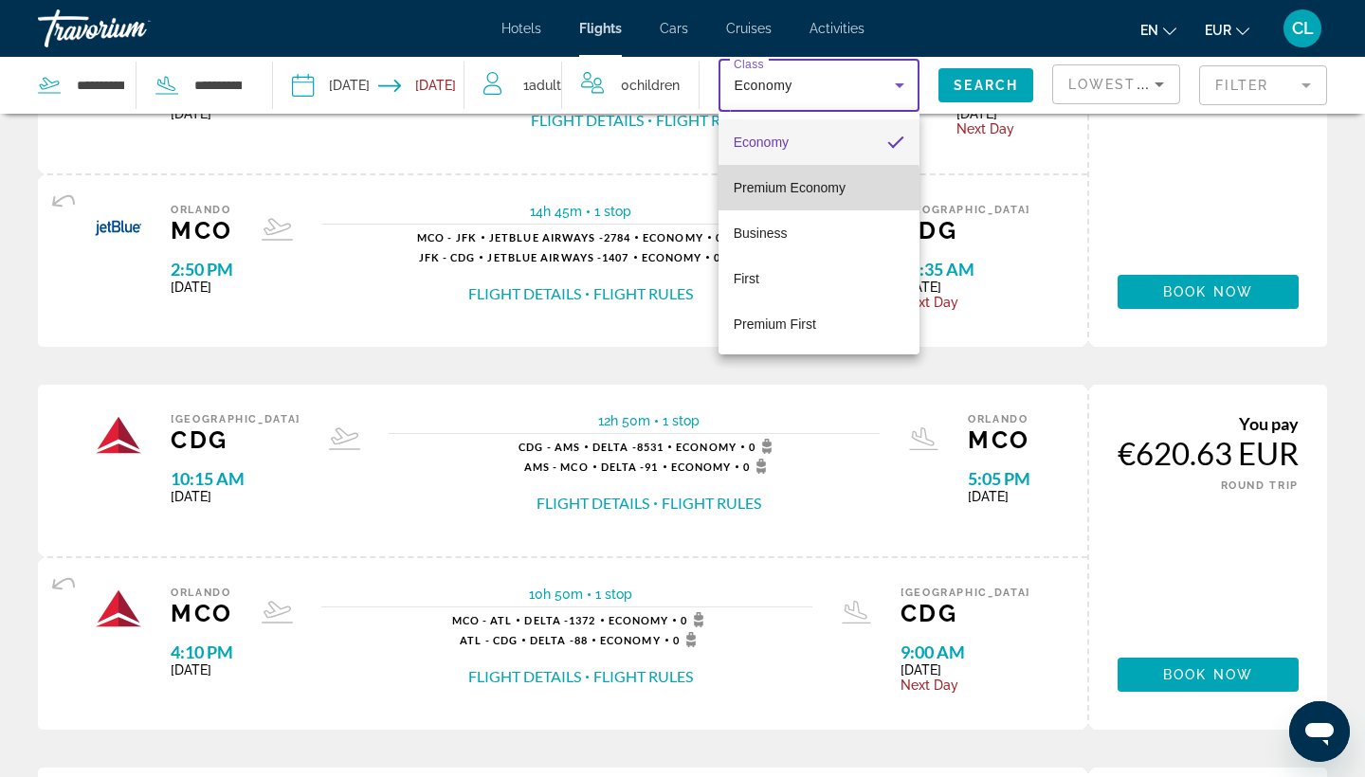
click at [785, 196] on span "Premium Economy" at bounding box center [790, 187] width 112 height 23
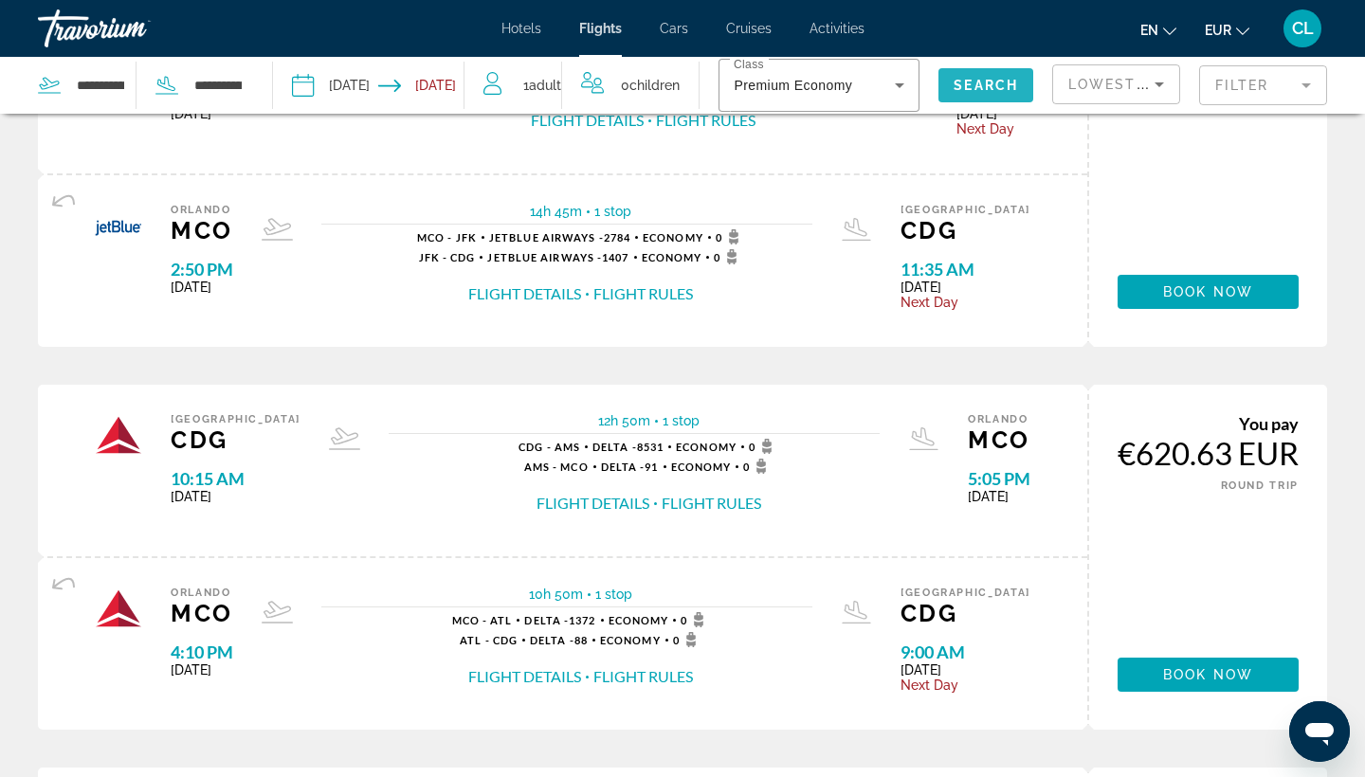
click at [987, 86] on span "Search" at bounding box center [985, 85] width 64 height 15
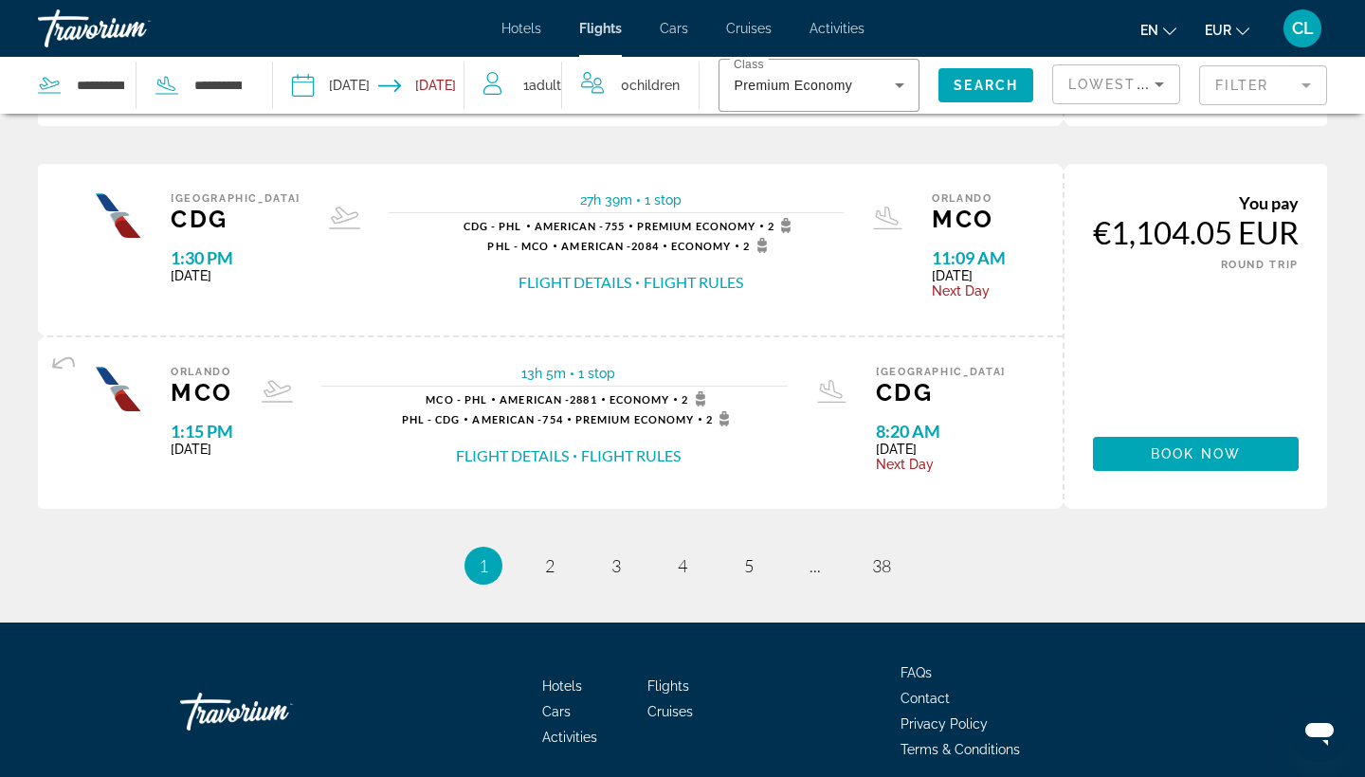
scroll to position [1944, 0]
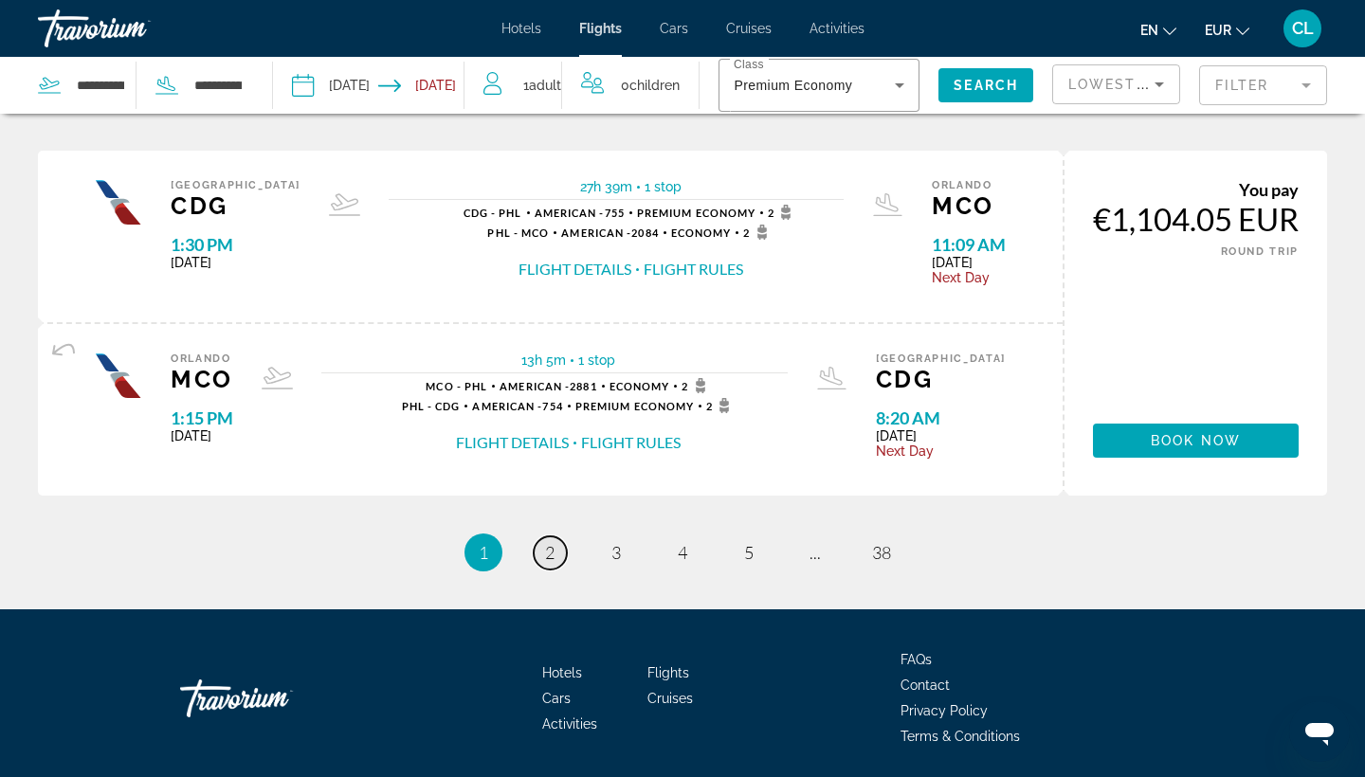
click at [552, 563] on span "2" at bounding box center [549, 552] width 9 height 21
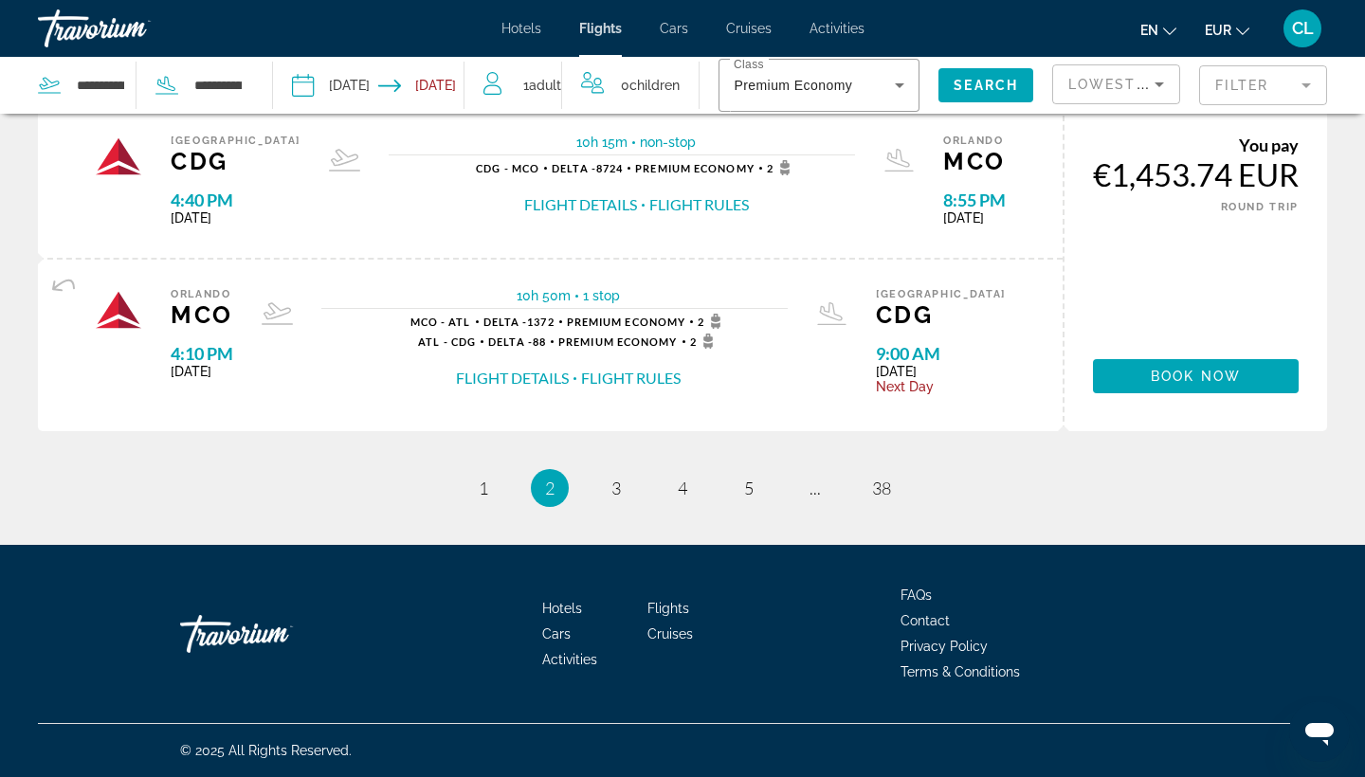
scroll to position [1983, 0]
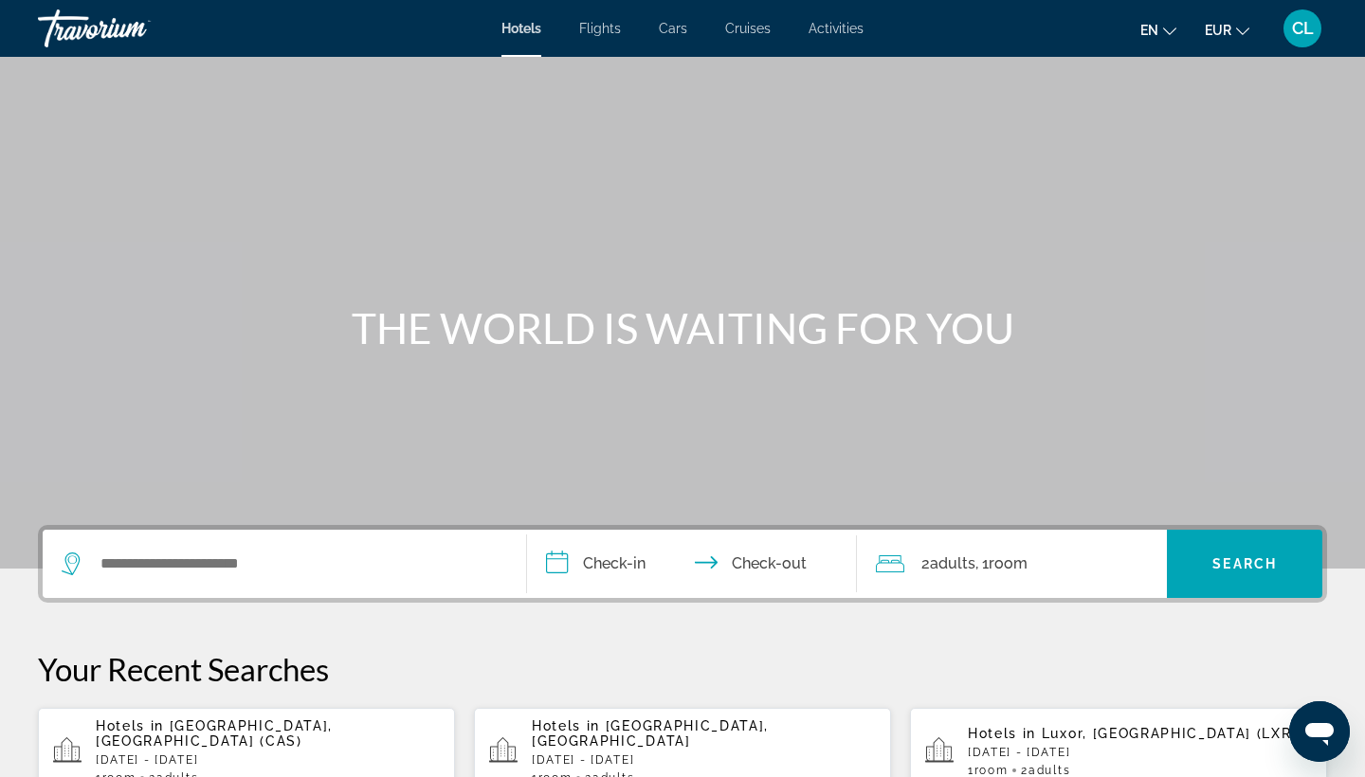
click at [607, 27] on span "Flights" at bounding box center [600, 28] width 42 height 15
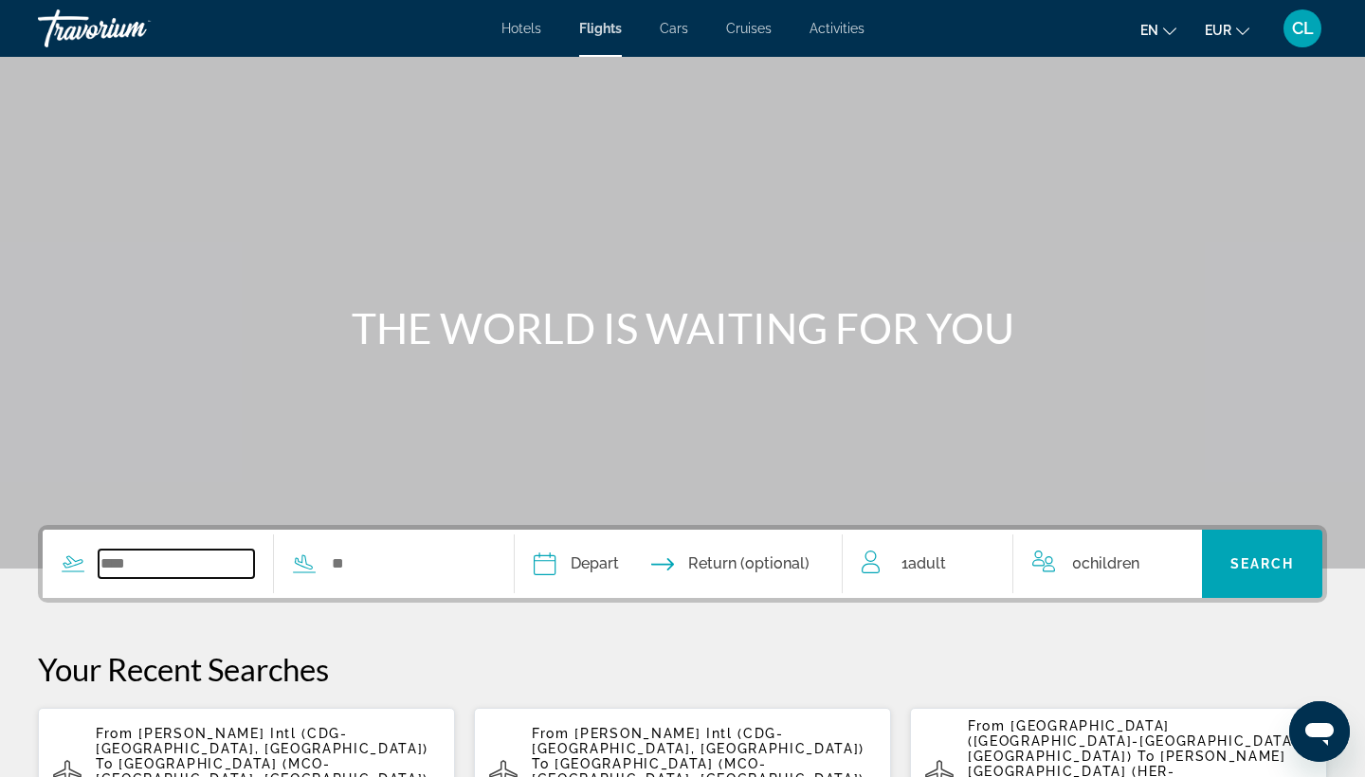
click at [114, 560] on input "Search widget" at bounding box center [176, 564] width 155 height 28
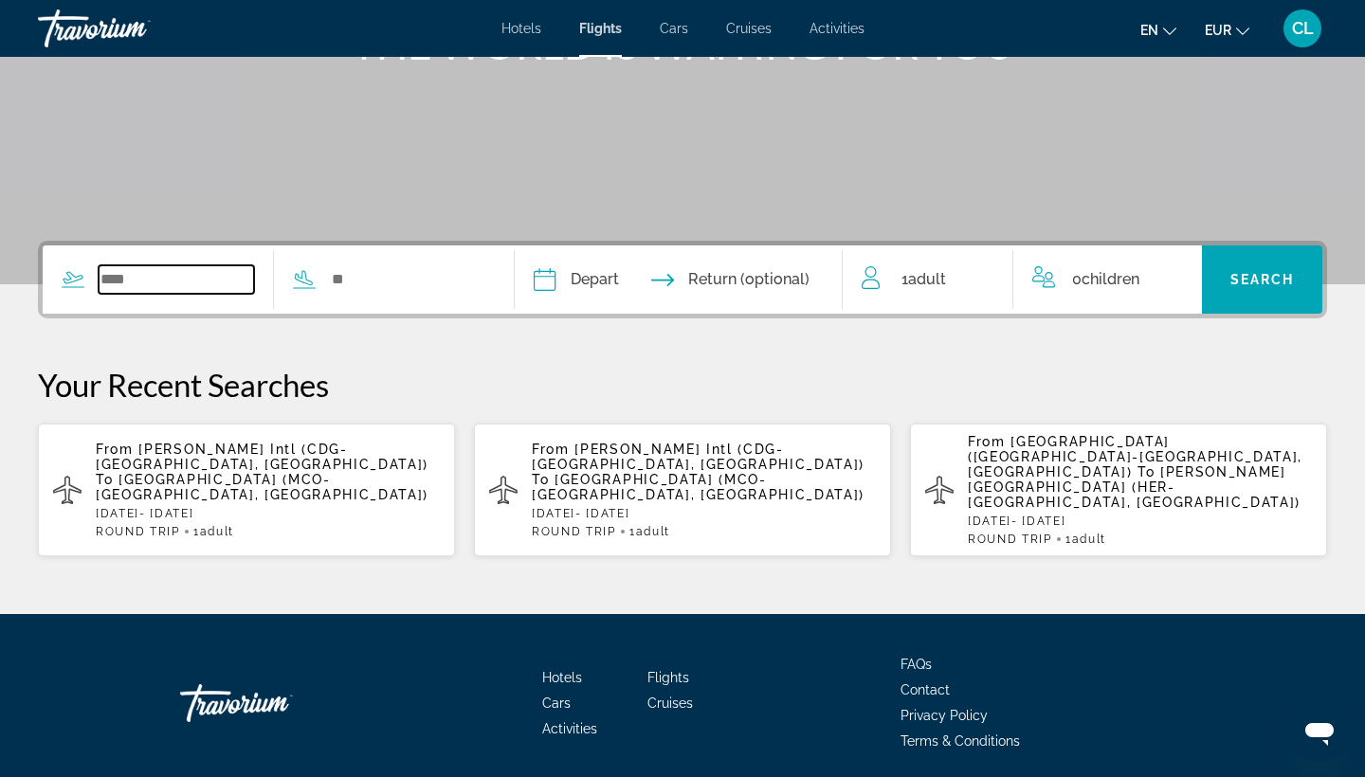
scroll to position [326, 0]
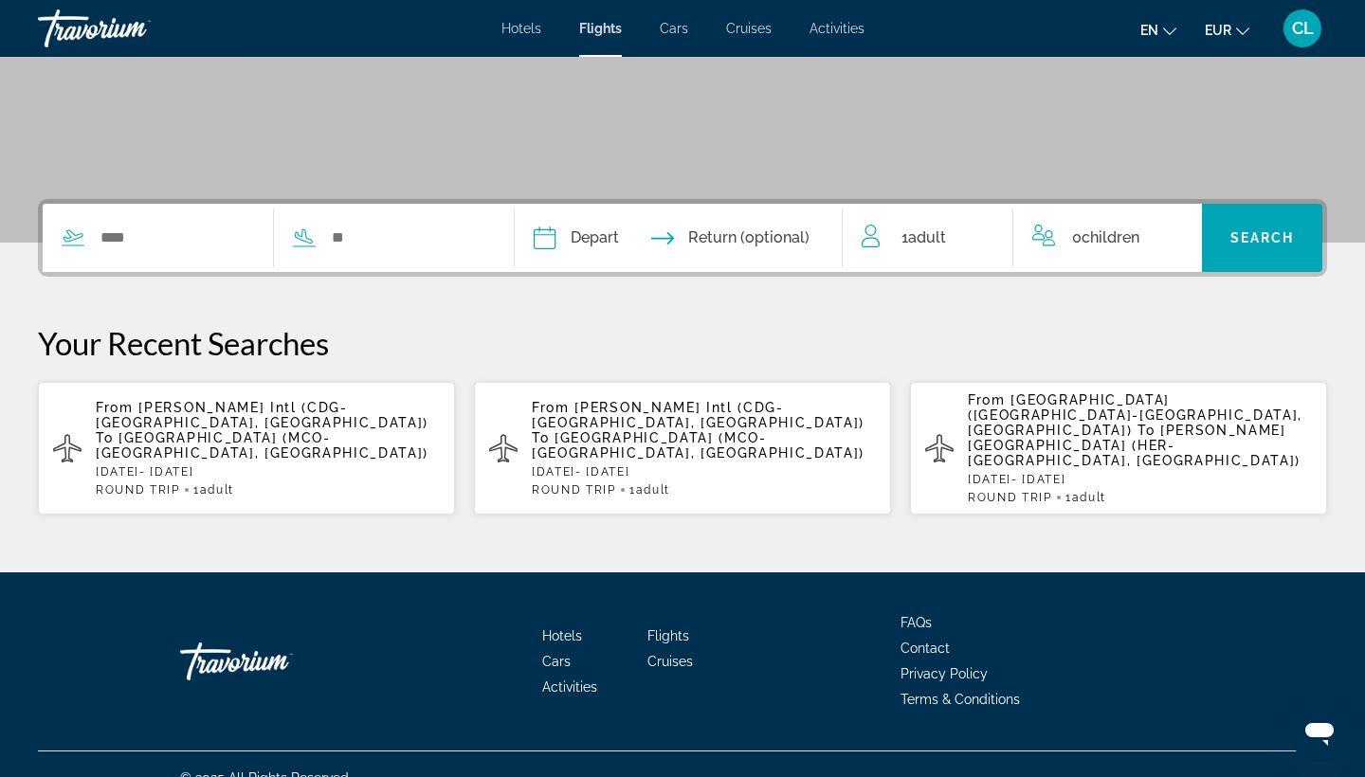
click at [249, 430] on span "[GEOGRAPHIC_DATA] (MCO-[GEOGRAPHIC_DATA], [GEOGRAPHIC_DATA])" at bounding box center [262, 445] width 333 height 30
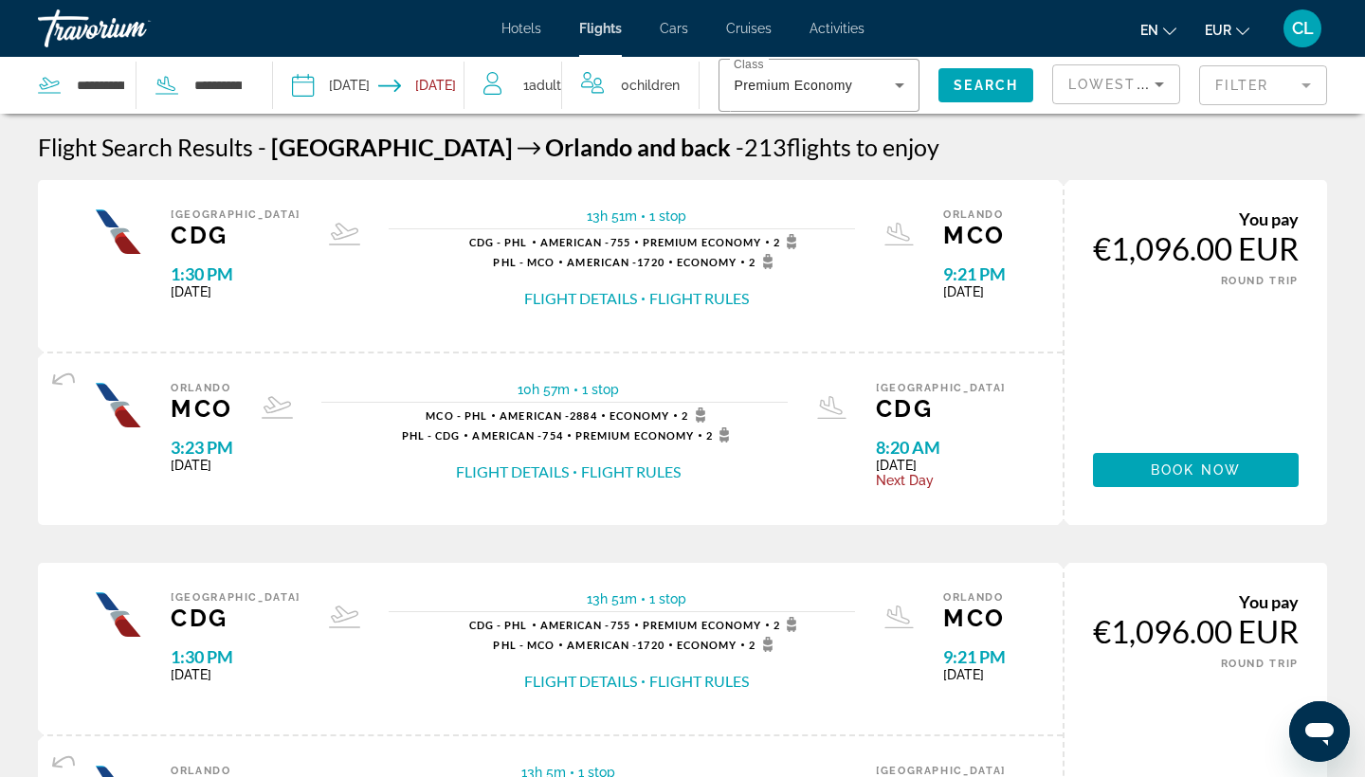
click at [563, 300] on button "Flight Details" at bounding box center [580, 298] width 113 height 21
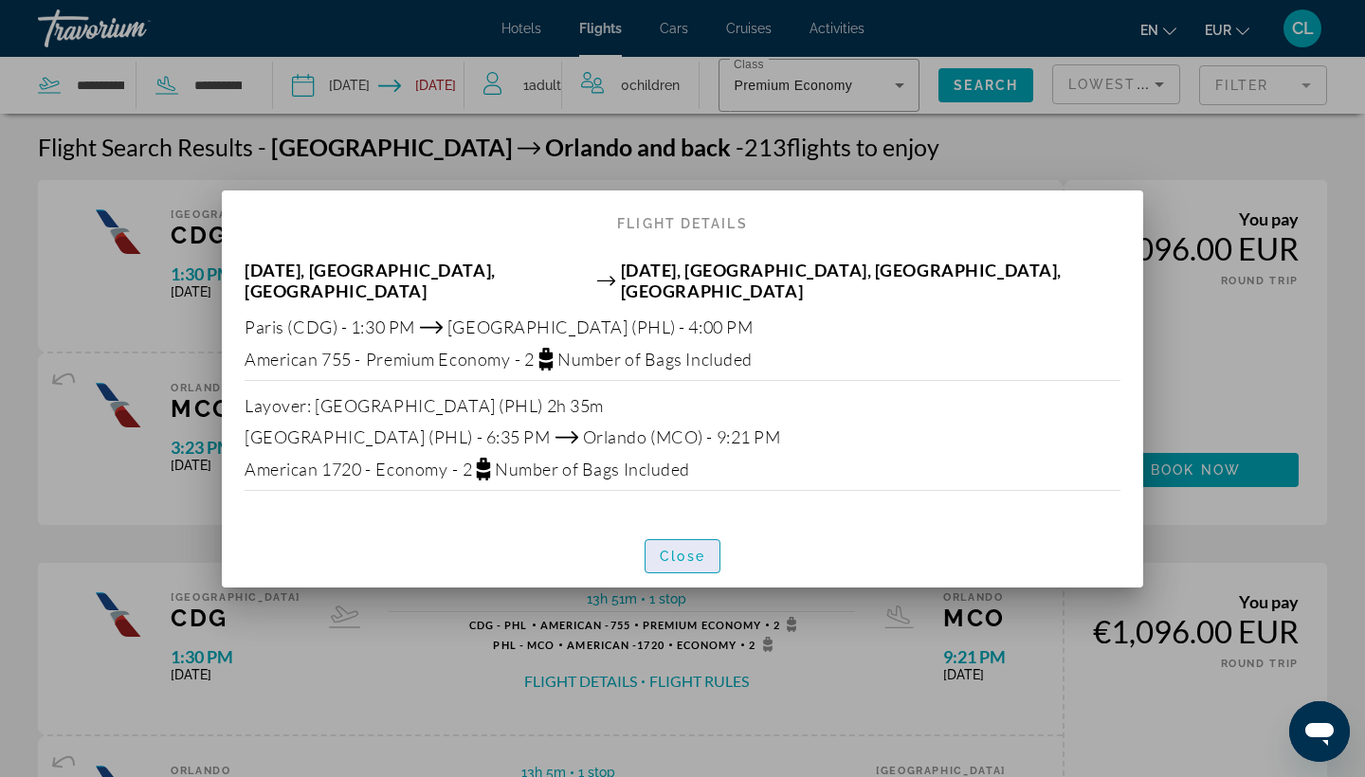
click at [667, 549] on span "Close" at bounding box center [682, 556] width 45 height 15
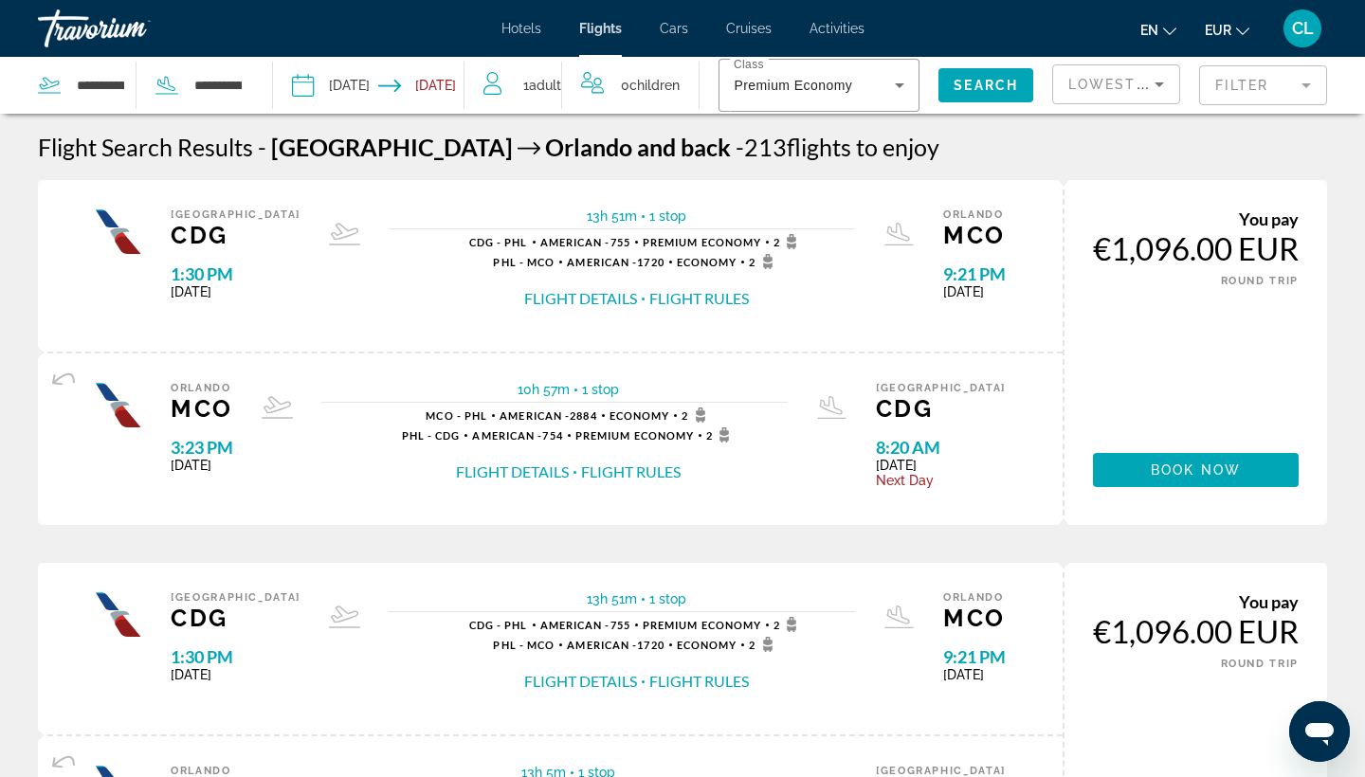
click at [1294, 84] on mat-form-field "Filter" at bounding box center [1263, 85] width 128 height 40
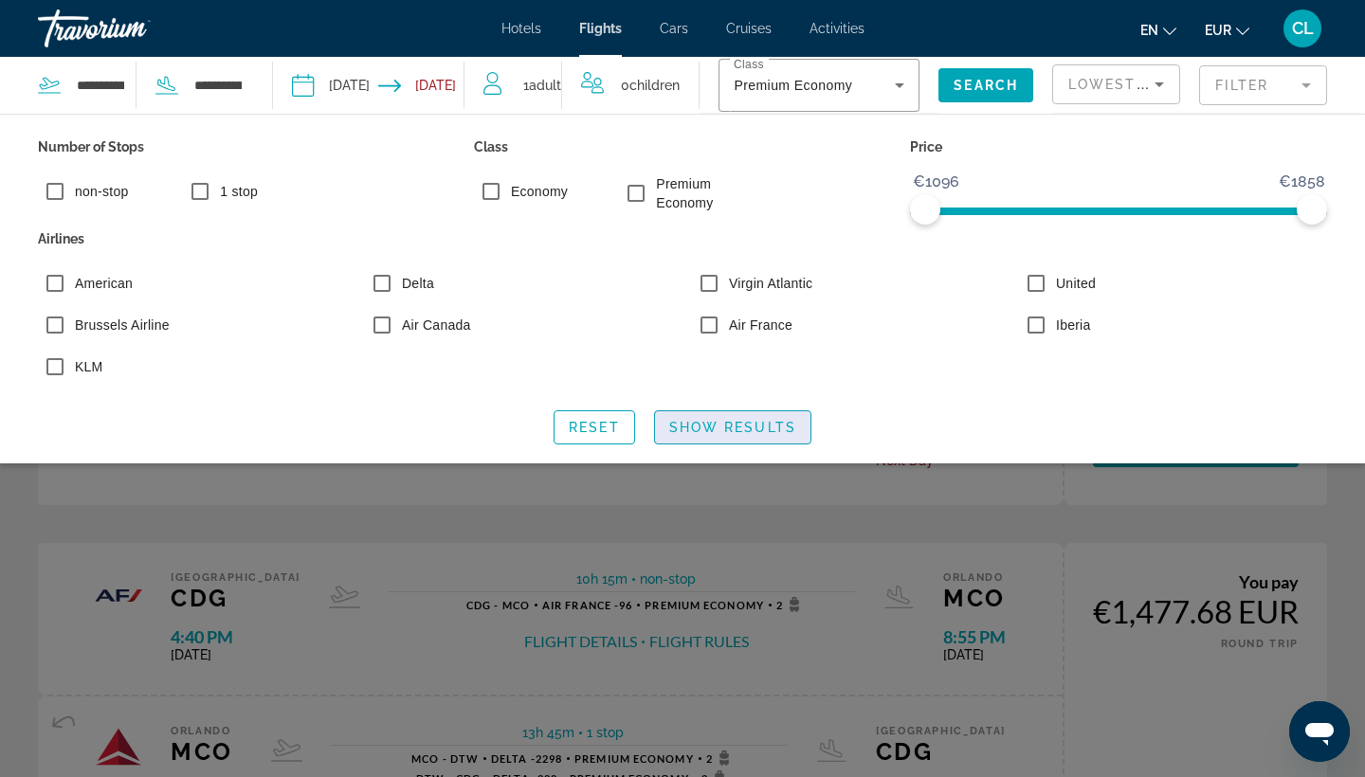
click at [728, 426] on span "Show Results" at bounding box center [732, 427] width 127 height 15
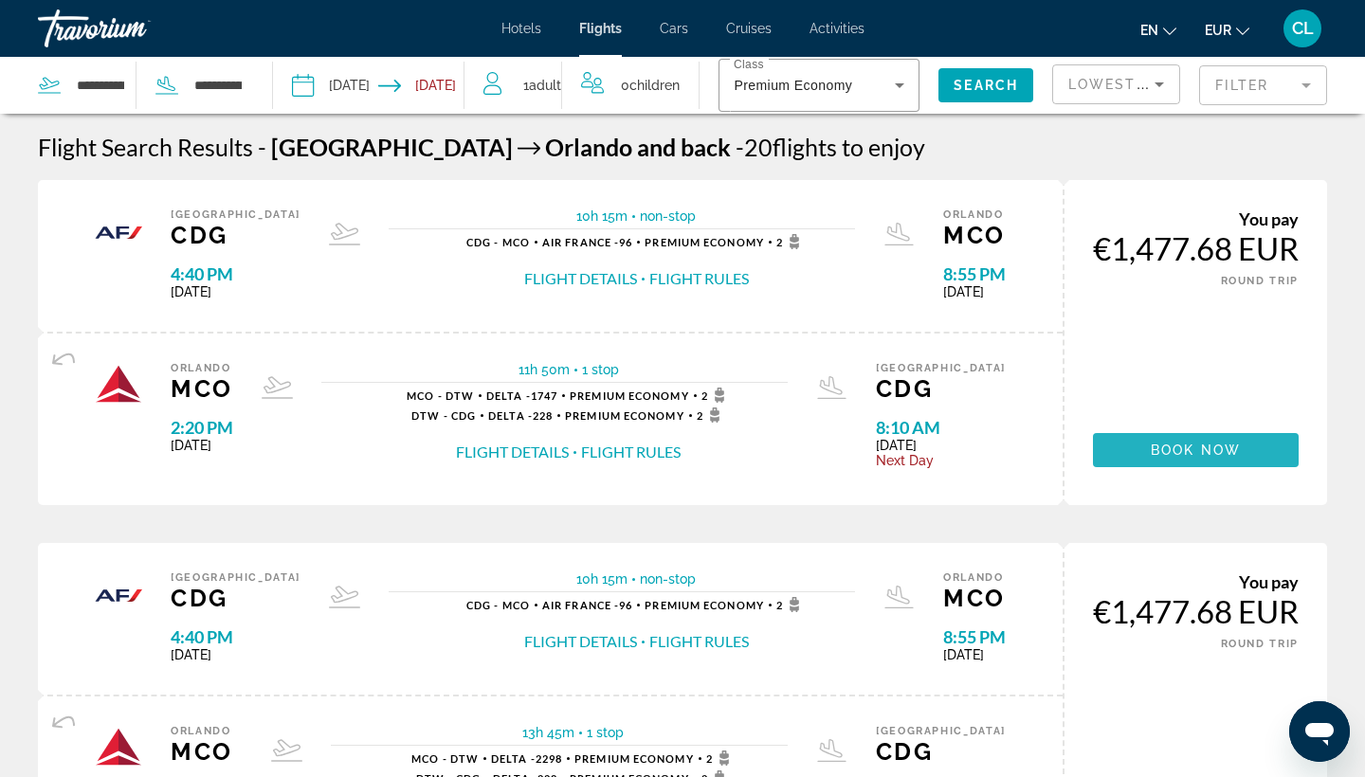
click at [1197, 458] on span "Book now" at bounding box center [1195, 450] width 90 height 15
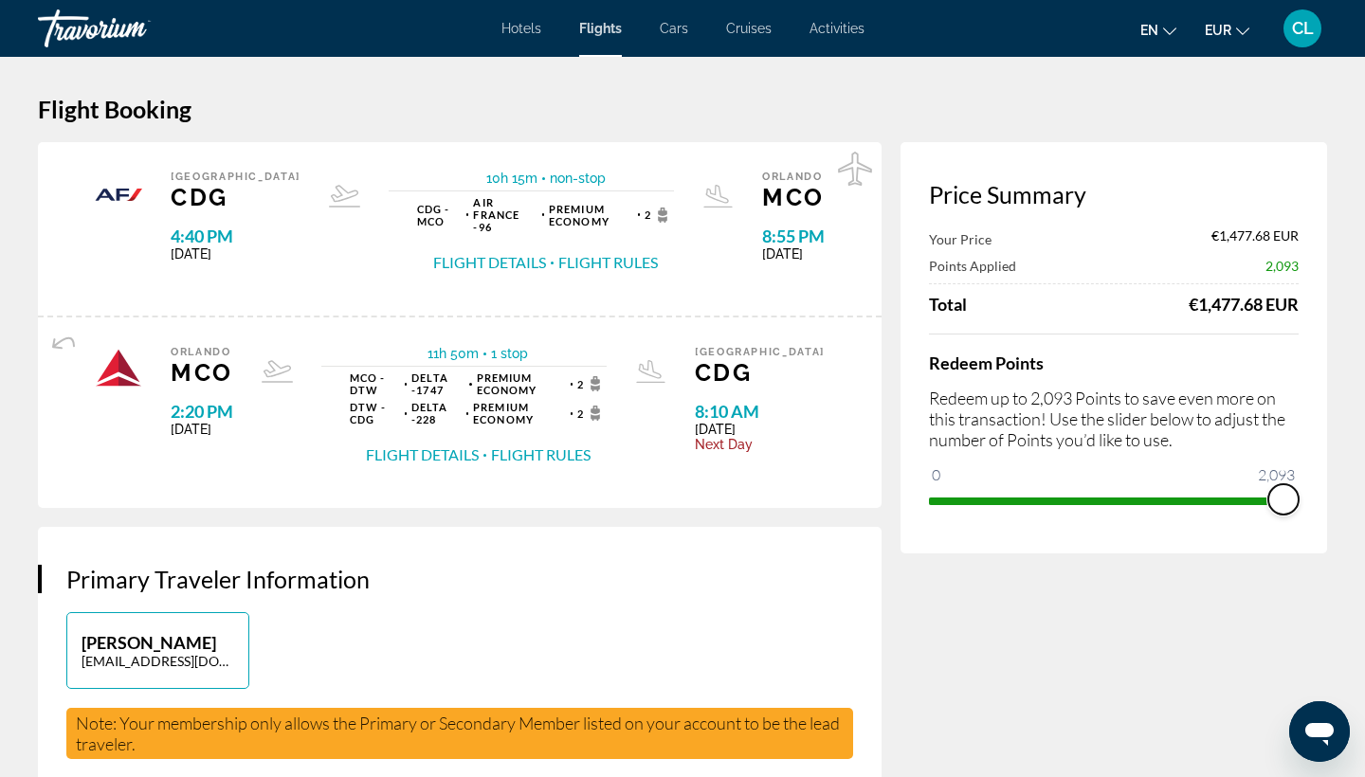
drag, startPoint x: 935, startPoint y: 478, endPoint x: 1294, endPoint y: 488, distance: 358.4
click at [1294, 488] on span "ngx-slider" at bounding box center [1283, 499] width 30 height 30
